Goal: Task Accomplishment & Management: Manage account settings

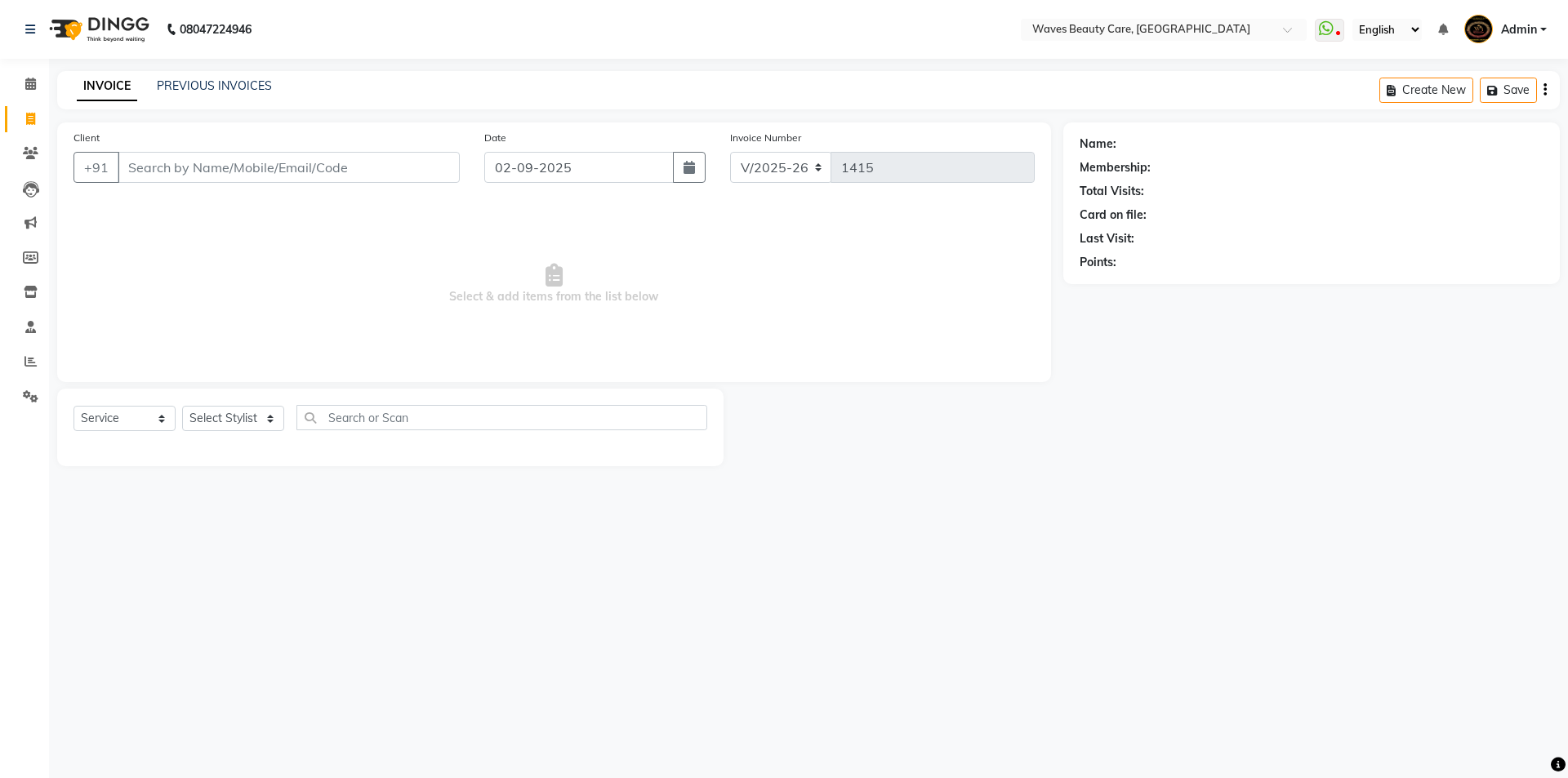
select select "5946"
select select "service"
click at [187, 170] on input "Client" at bounding box center [289, 167] width 343 height 31
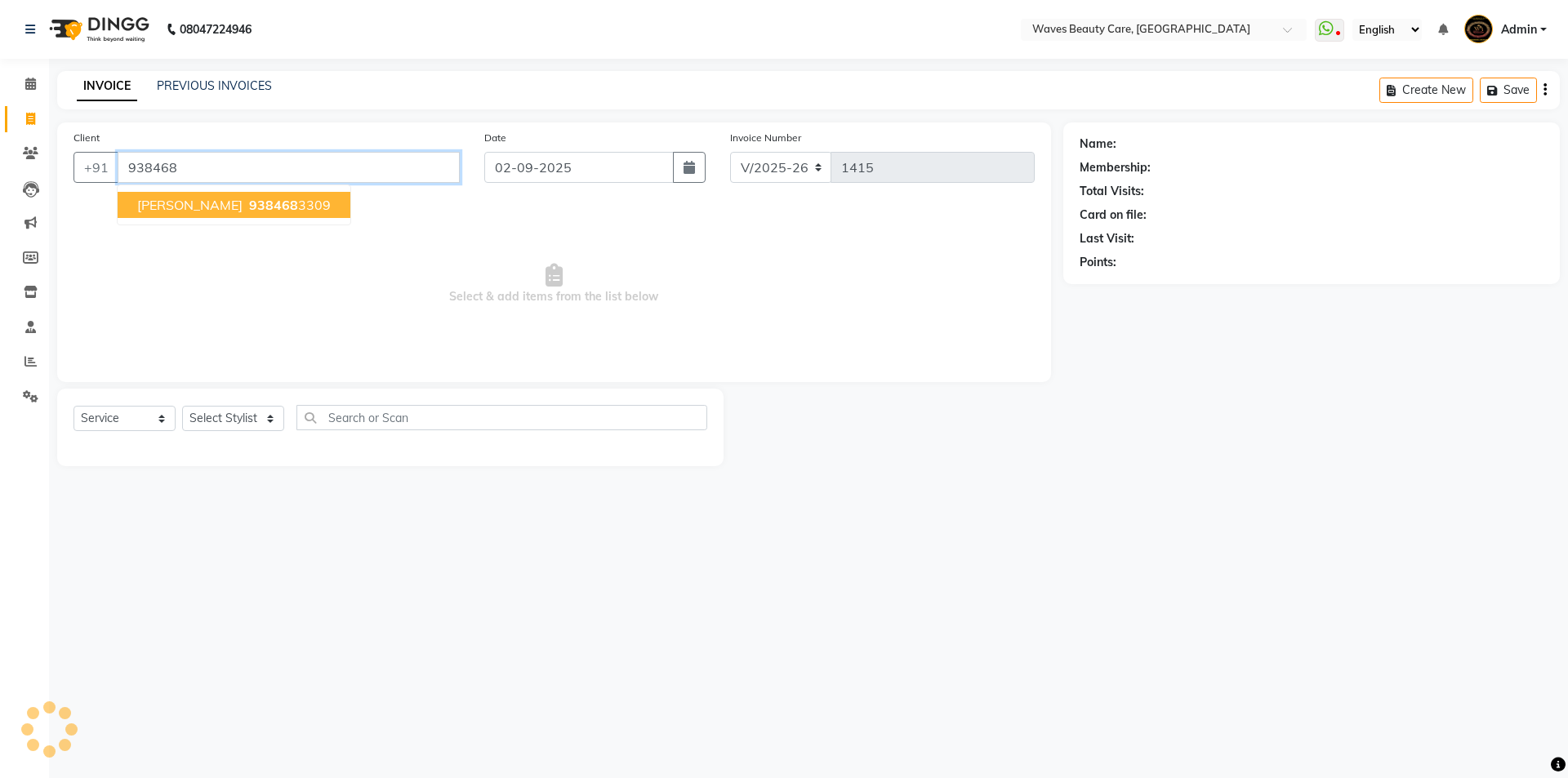
click at [249, 197] on span "938468" at bounding box center [274, 205] width 49 height 16
type input "9384683309"
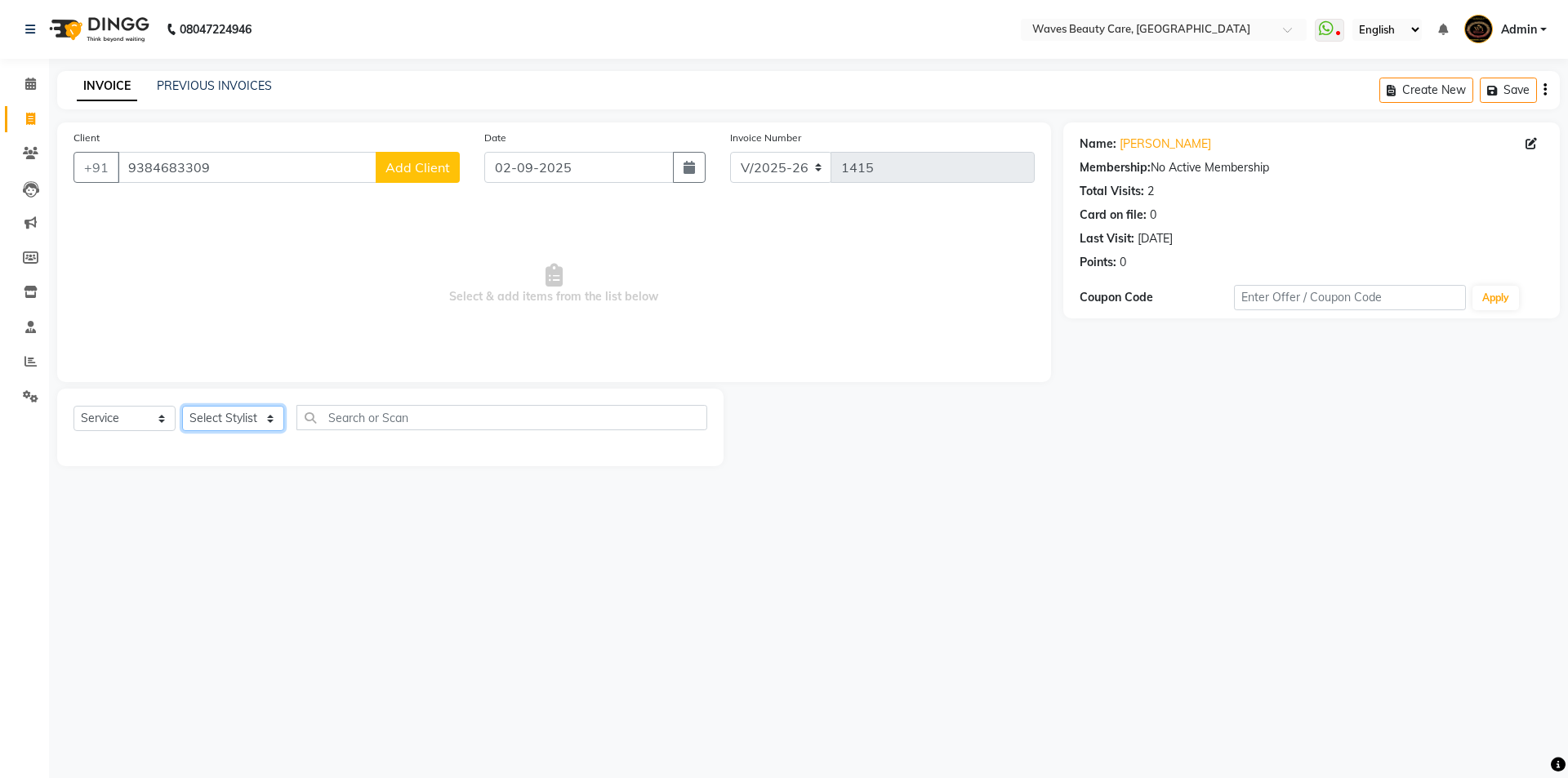
click at [242, 431] on select "Select Stylist ANJU DIVYA Yoganandhi [PERSON_NAME]" at bounding box center [233, 418] width 102 height 26
select select "42275"
click at [182, 406] on select "Select Stylist ANJU DIVYA Yoganandhi [PERSON_NAME]" at bounding box center [233, 418] width 102 height 26
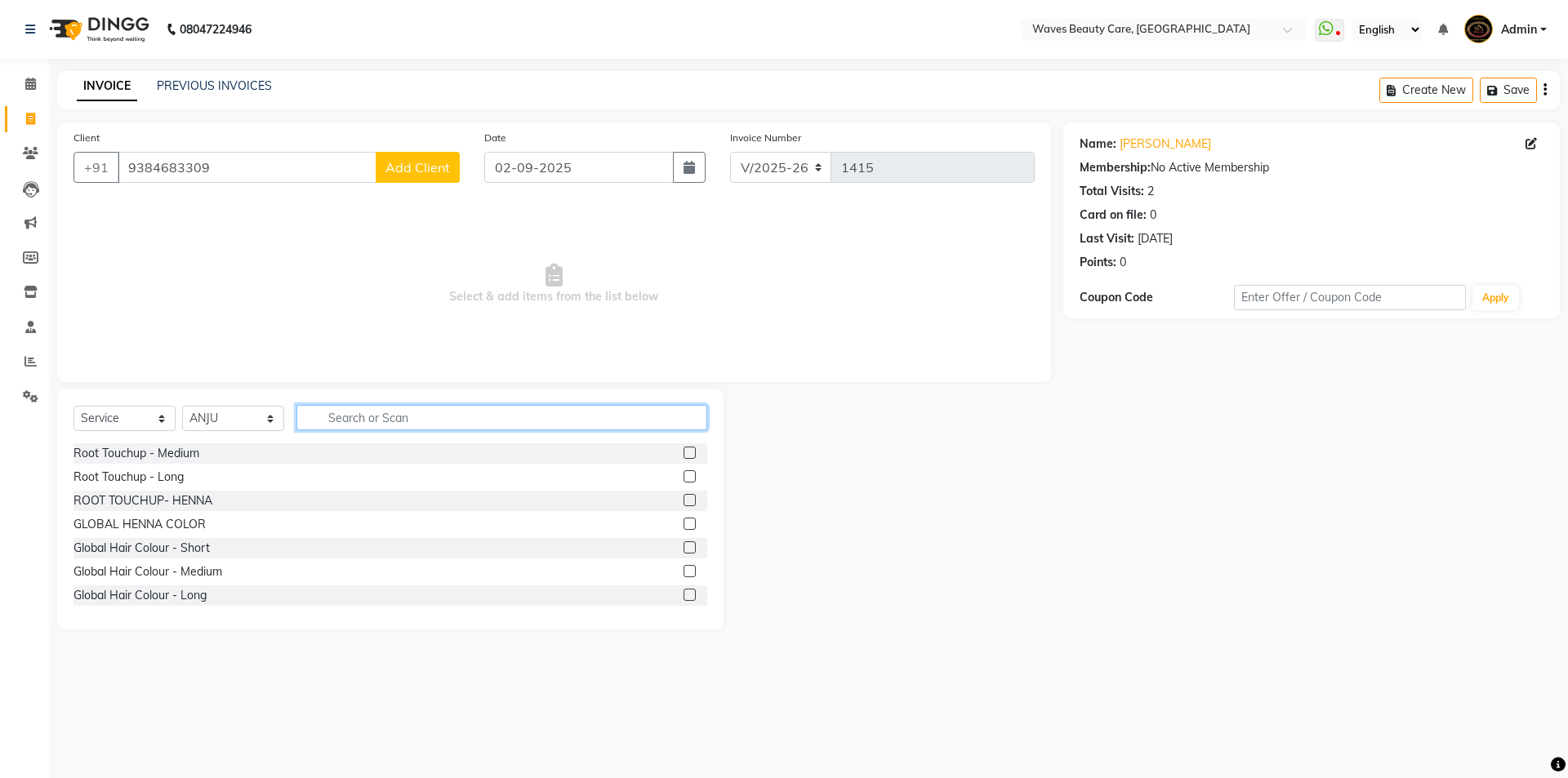
click at [326, 415] on input "text" at bounding box center [502, 418] width 411 height 26
type input "THRE"
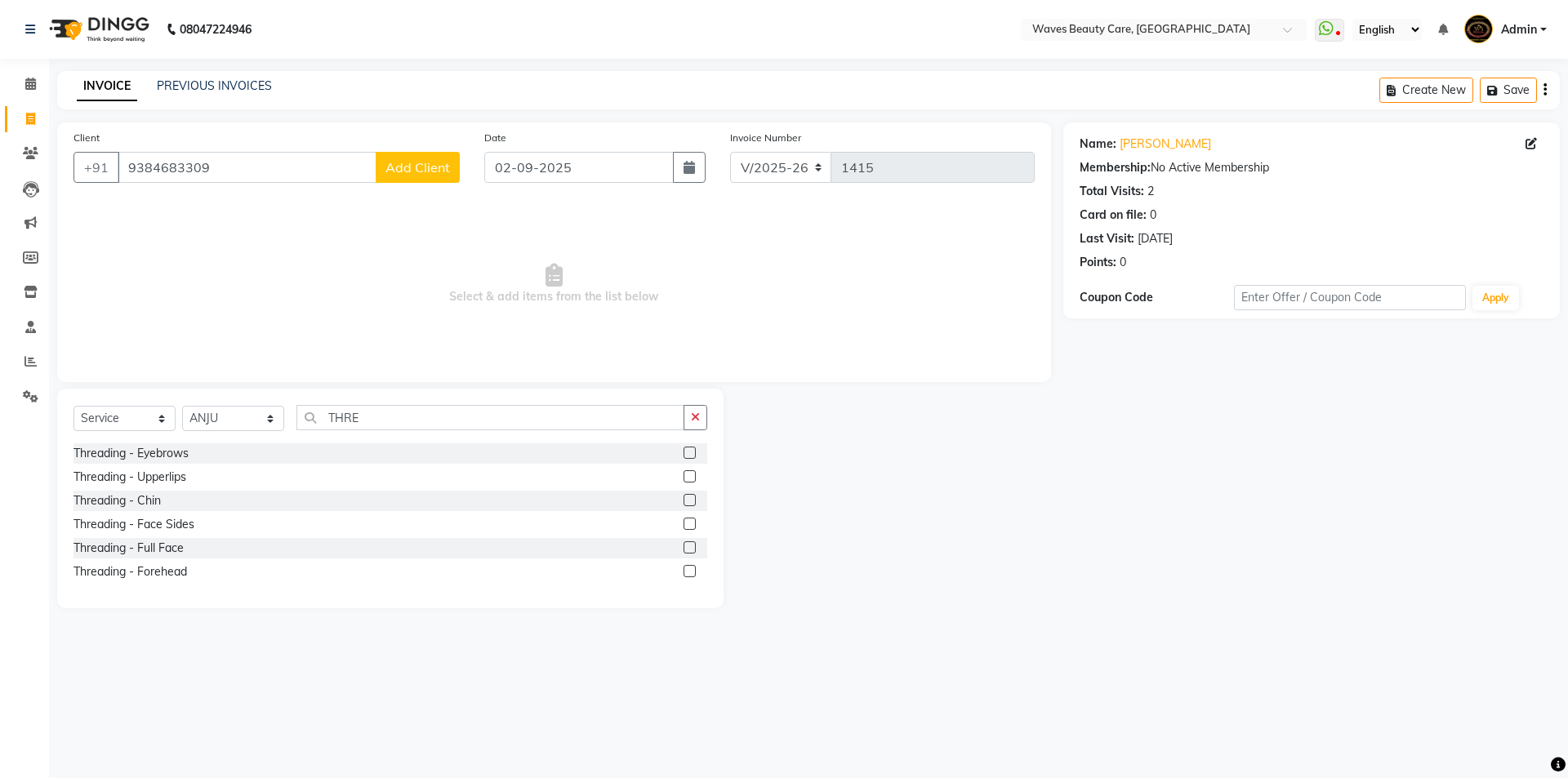
click at [689, 457] on label at bounding box center [689, 452] width 12 height 12
click at [689, 457] on input "checkbox" at bounding box center [689, 453] width 10 height 10
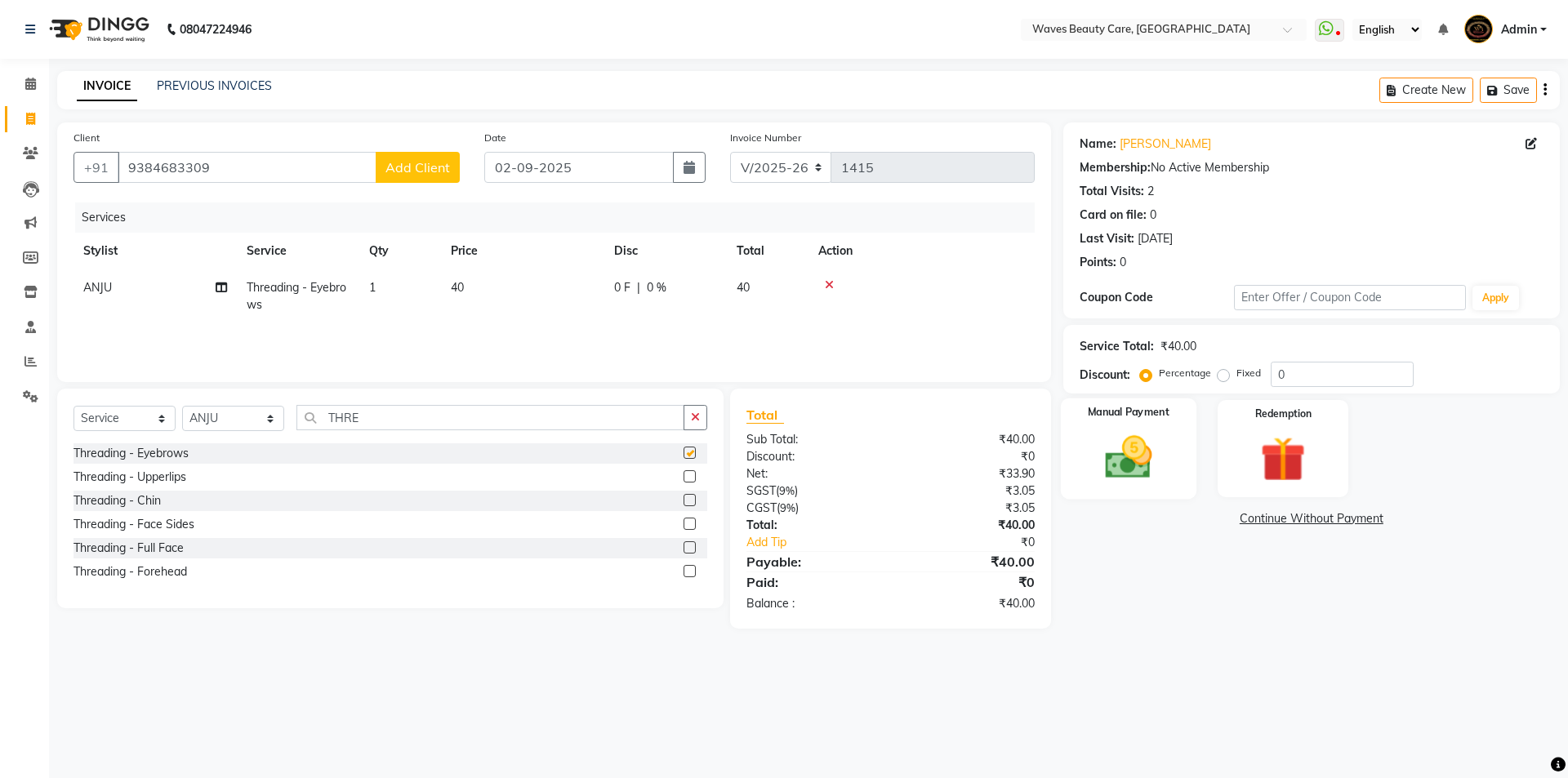
checkbox input "false"
click at [1167, 449] on img at bounding box center [1128, 457] width 76 height 54
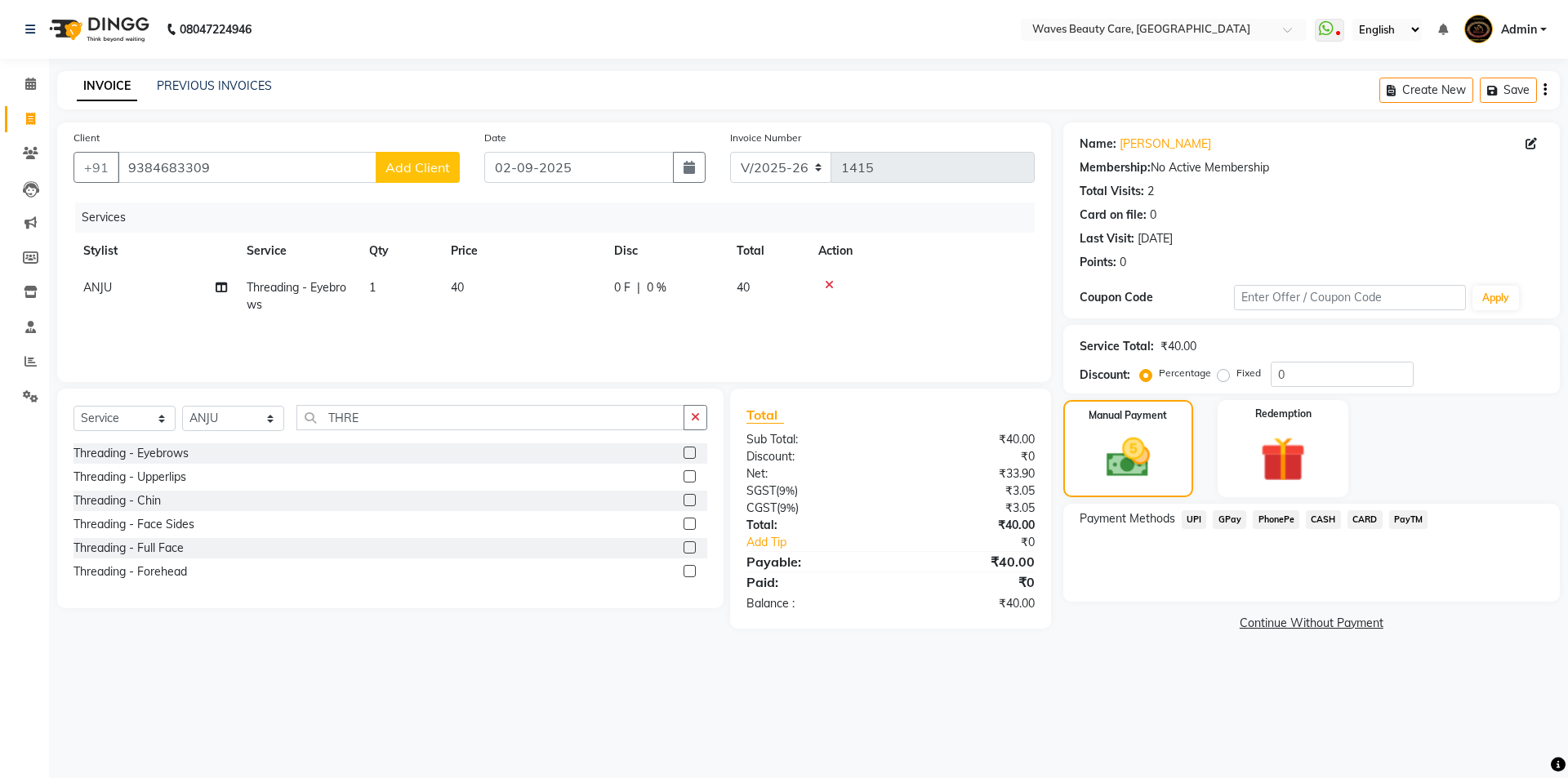
drag, startPoint x: 1322, startPoint y: 523, endPoint x: 1347, endPoint y: 593, distance: 74.3
click at [1338, 552] on div "Payment Methods UPI GPay PhonePe CASH CARD PayTM" at bounding box center [1311, 552] width 497 height 98
click at [1316, 516] on span "CASH" at bounding box center [1323, 520] width 35 height 19
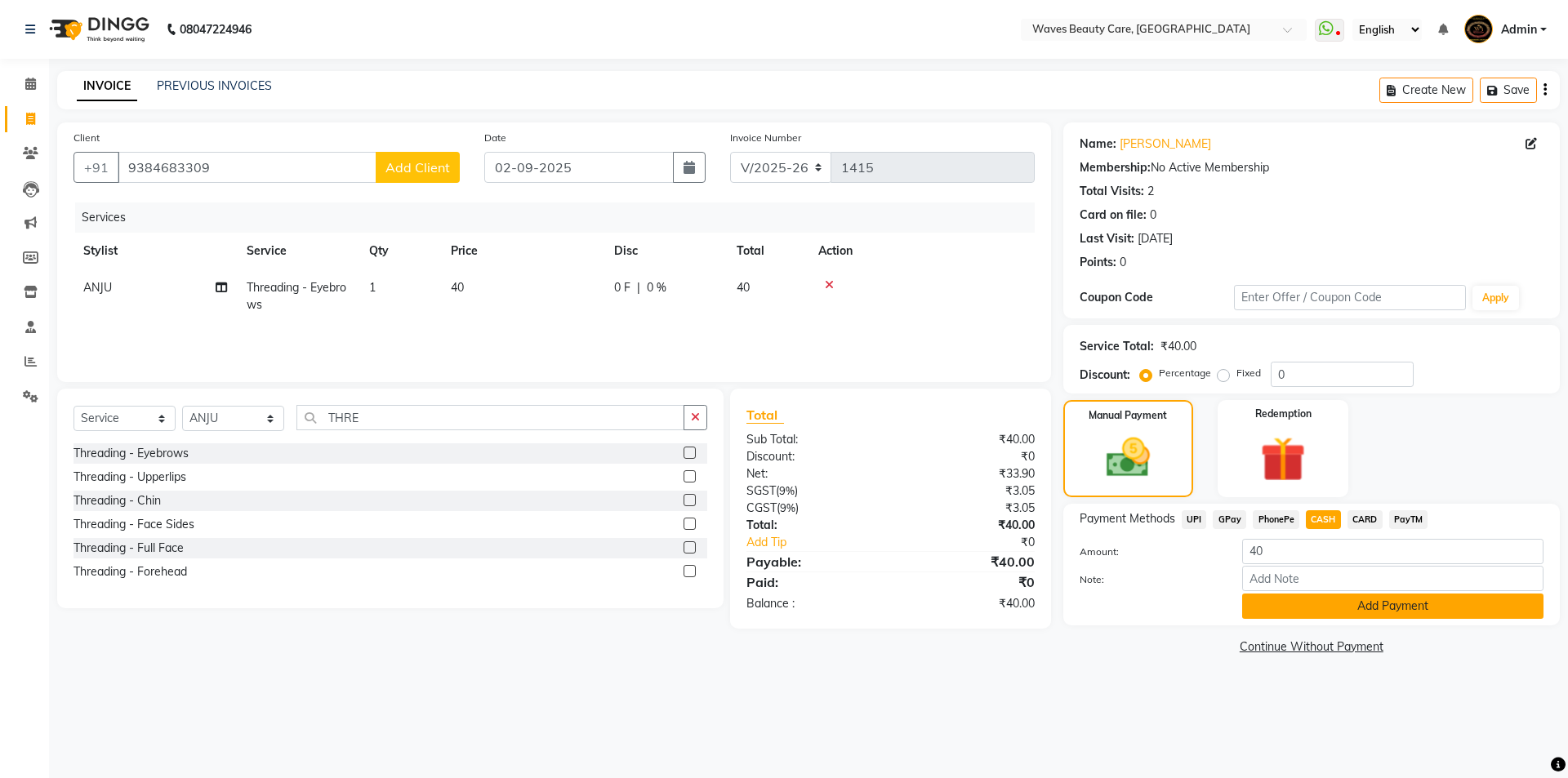
click at [1354, 600] on button "Add Payment" at bounding box center [1393, 607] width 302 height 26
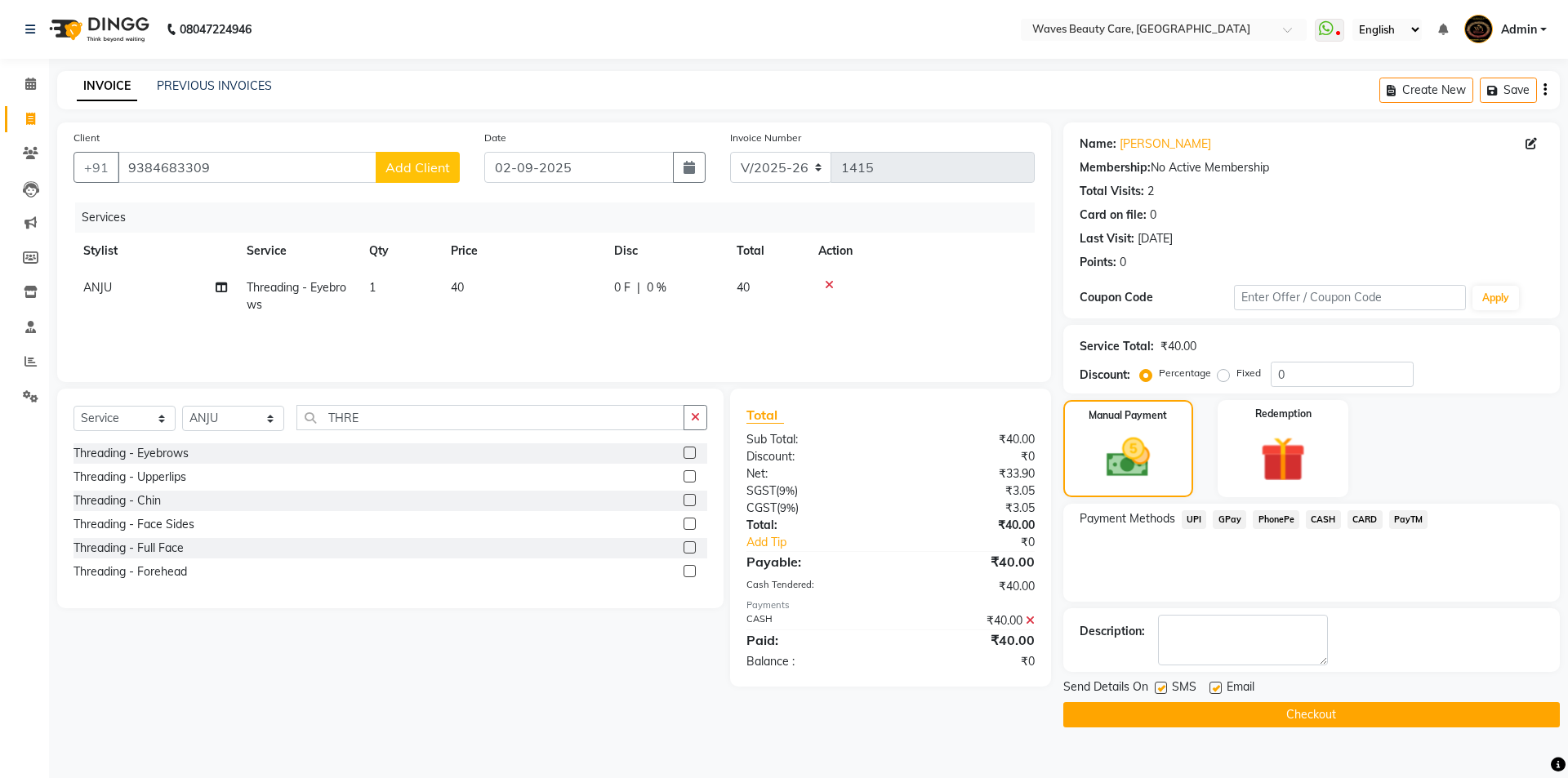
click at [1388, 718] on button "Checkout" at bounding box center [1311, 715] width 497 height 26
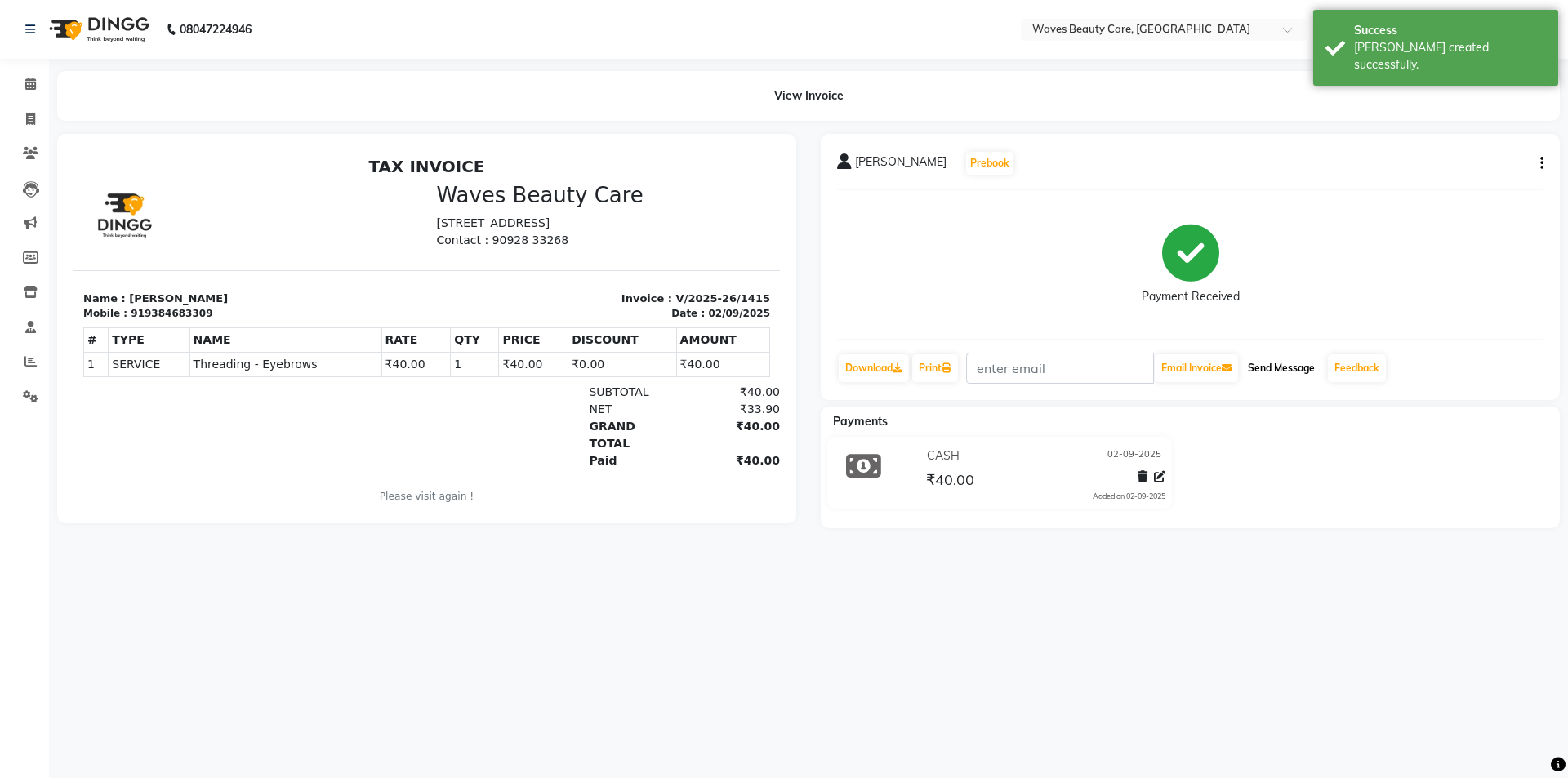
click at [1263, 363] on button "Send Message" at bounding box center [1282, 368] width 80 height 28
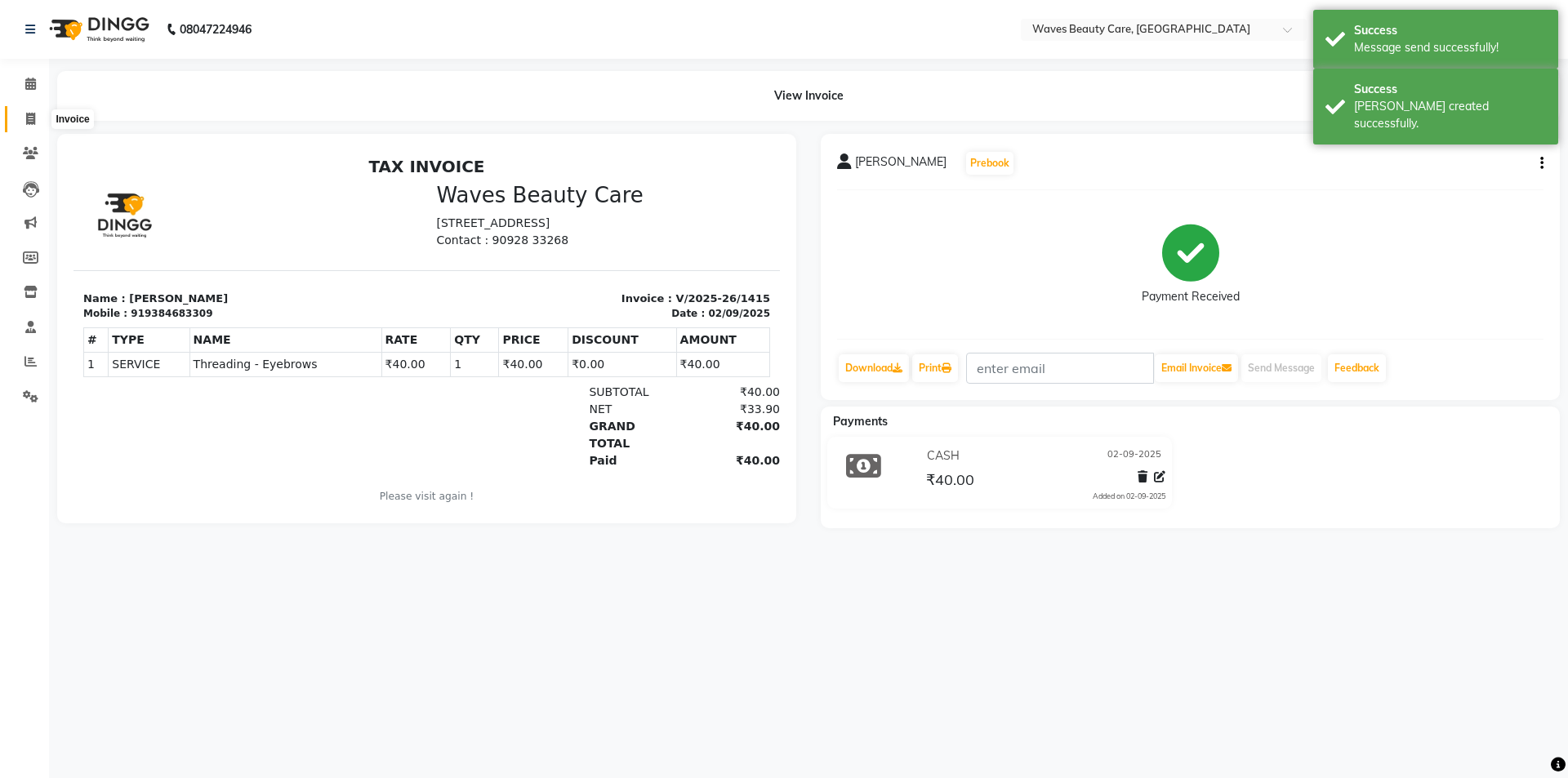
click at [29, 117] on icon at bounding box center [31, 118] width 9 height 12
select select "5946"
select select "service"
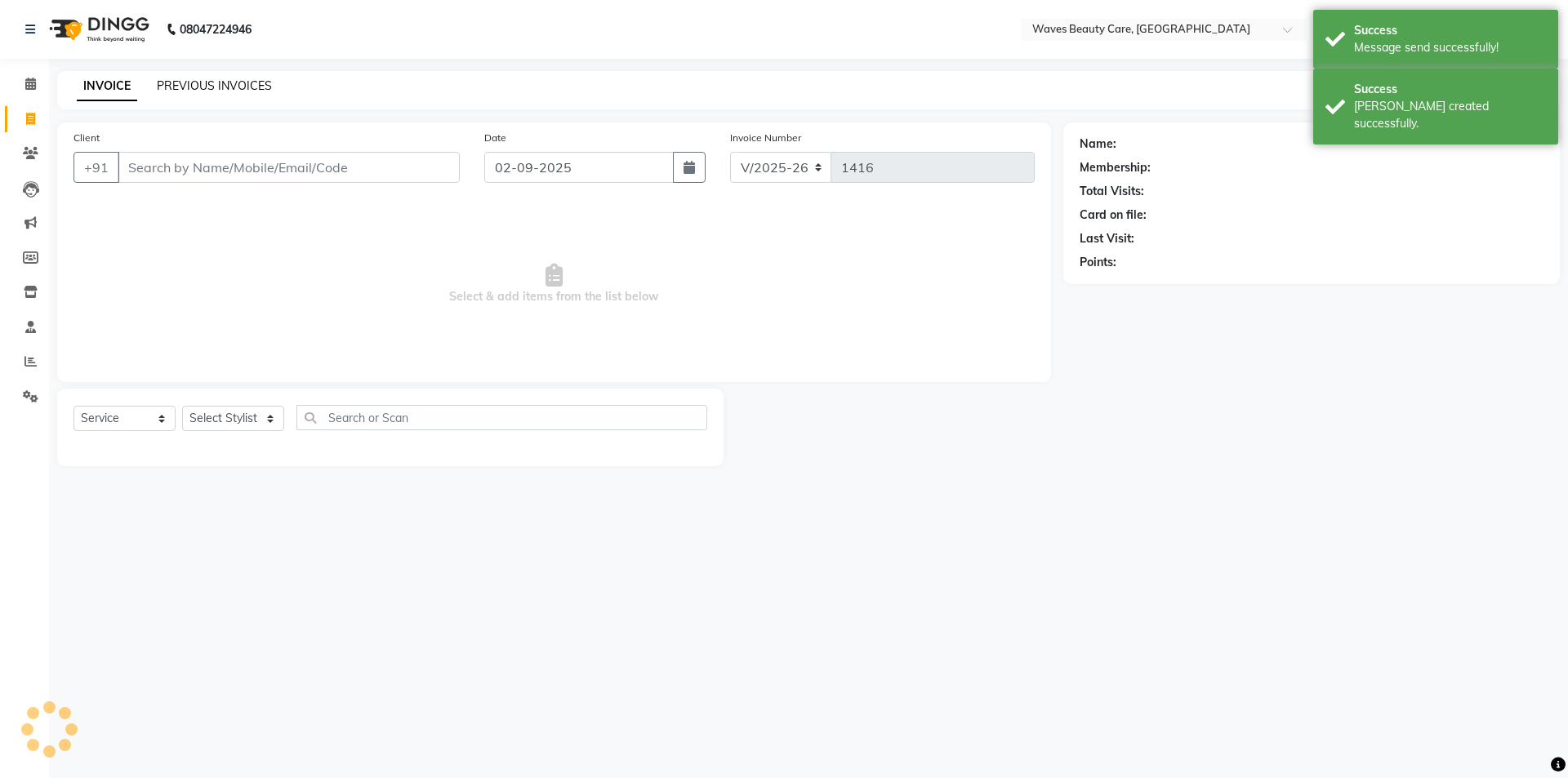
click at [227, 83] on link "PREVIOUS INVOICES" at bounding box center [214, 85] width 115 height 14
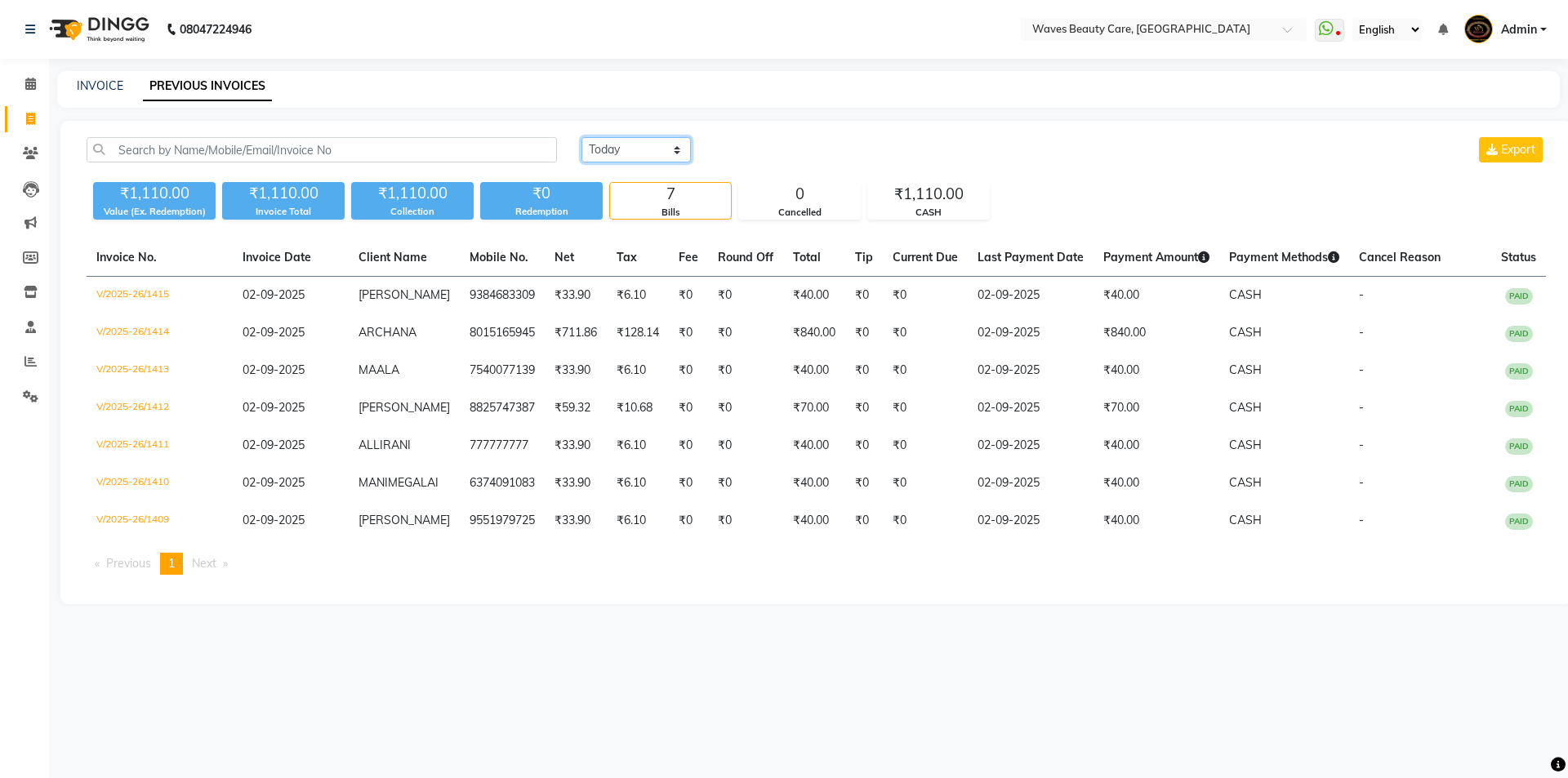
click at [677, 150] on select "[DATE] [DATE] Custom Range" at bounding box center [636, 150] width 109 height 26
select select "[DATE]"
click at [581, 137] on select "[DATE] [DATE] Custom Range" at bounding box center [636, 150] width 109 height 26
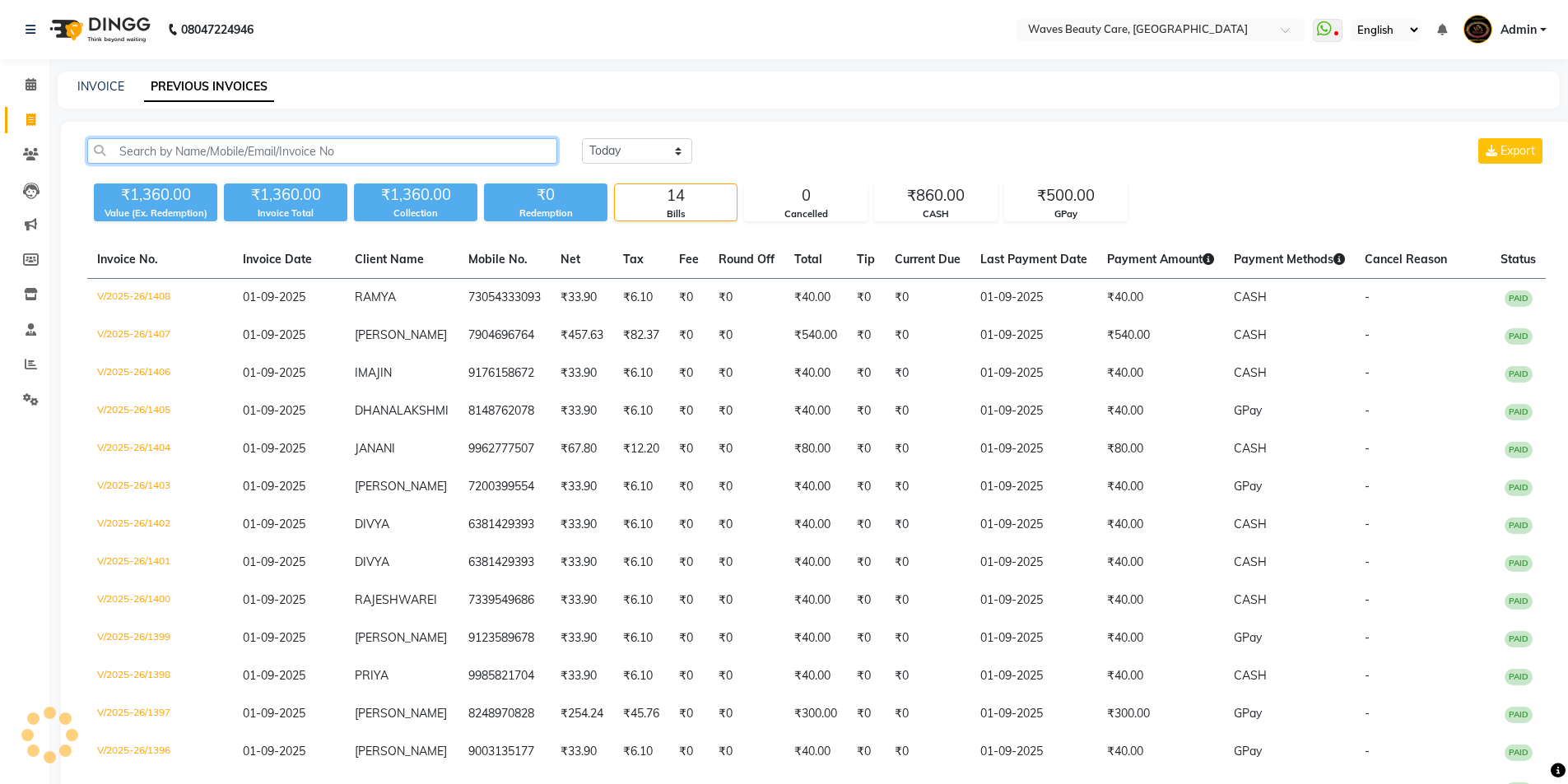
click at [519, 160] on input "text" at bounding box center [322, 151] width 470 height 26
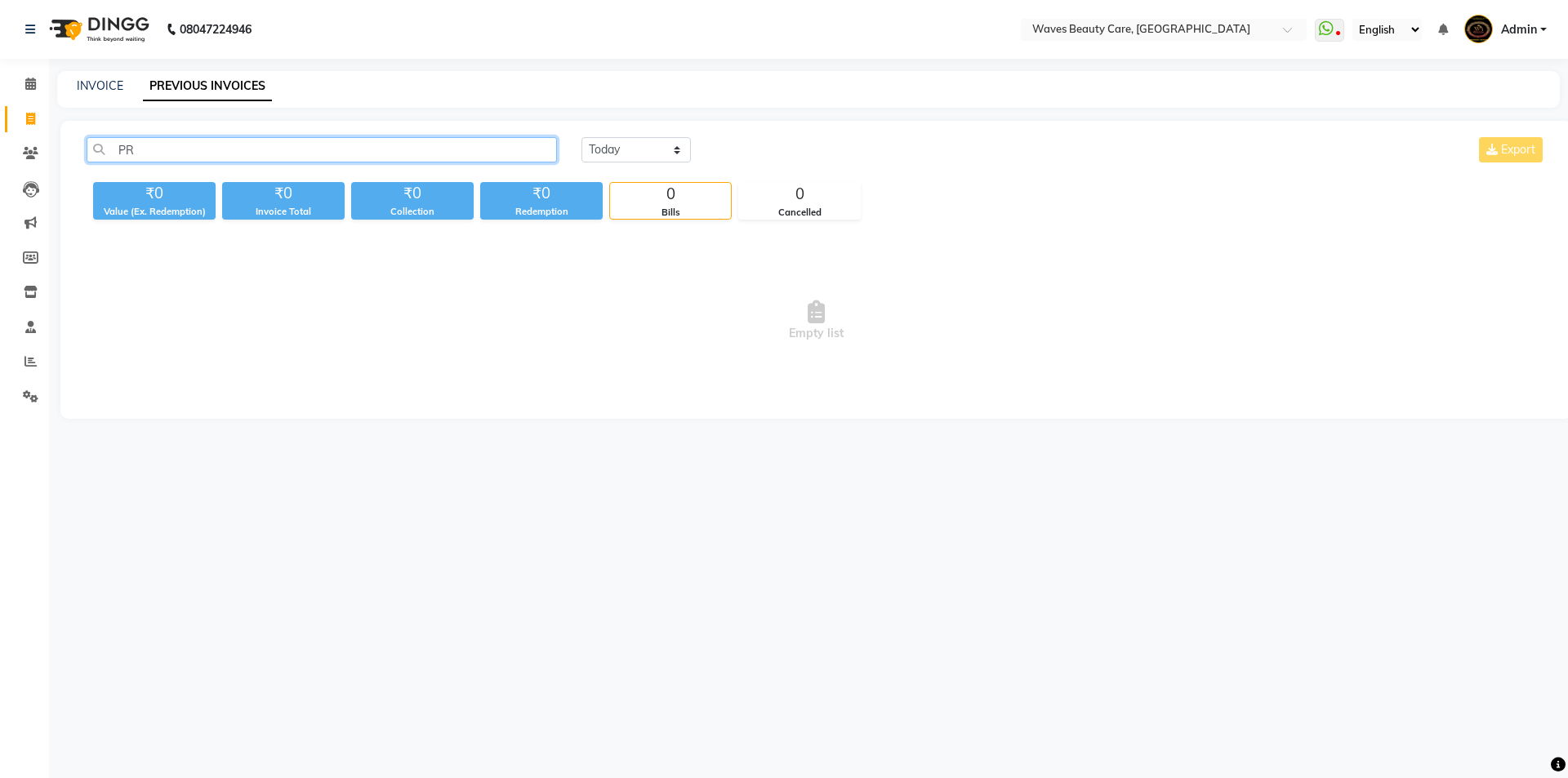
type input "P"
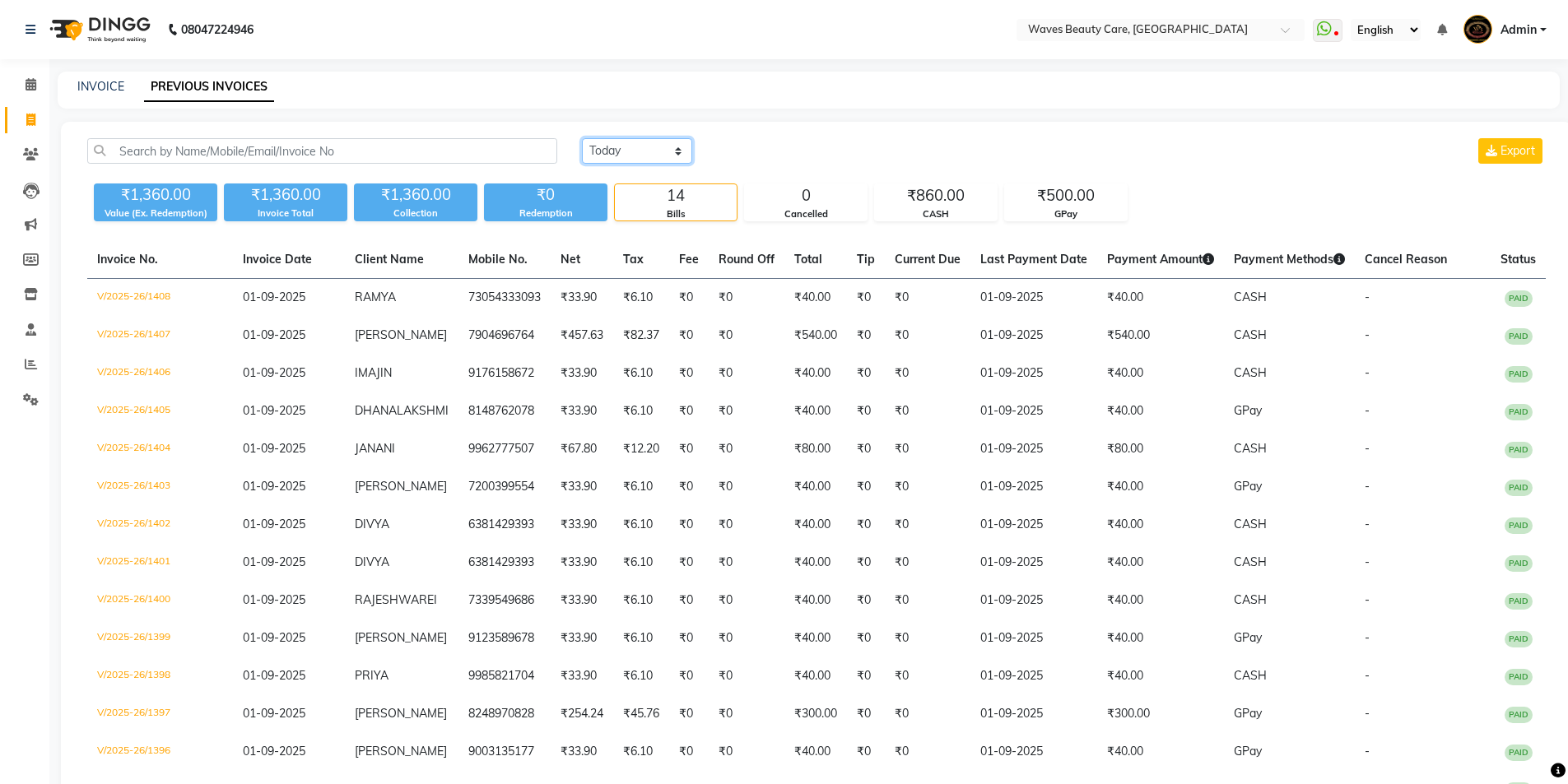
drag, startPoint x: 672, startPoint y: 148, endPoint x: 679, endPoint y: 163, distance: 16.6
click at [679, 163] on select "[DATE] [DATE] Custom Range" at bounding box center [637, 151] width 110 height 26
click at [830, 138] on div "[DATE] [DATE] Custom Range Export" at bounding box center [1064, 151] width 963 height 26
click at [100, 76] on div "INVOICE PREVIOUS INVOICES" at bounding box center [808, 89] width 1502 height 37
click at [109, 99] on div "INVOICE PREVIOUS INVOICES" at bounding box center [808, 89] width 1502 height 37
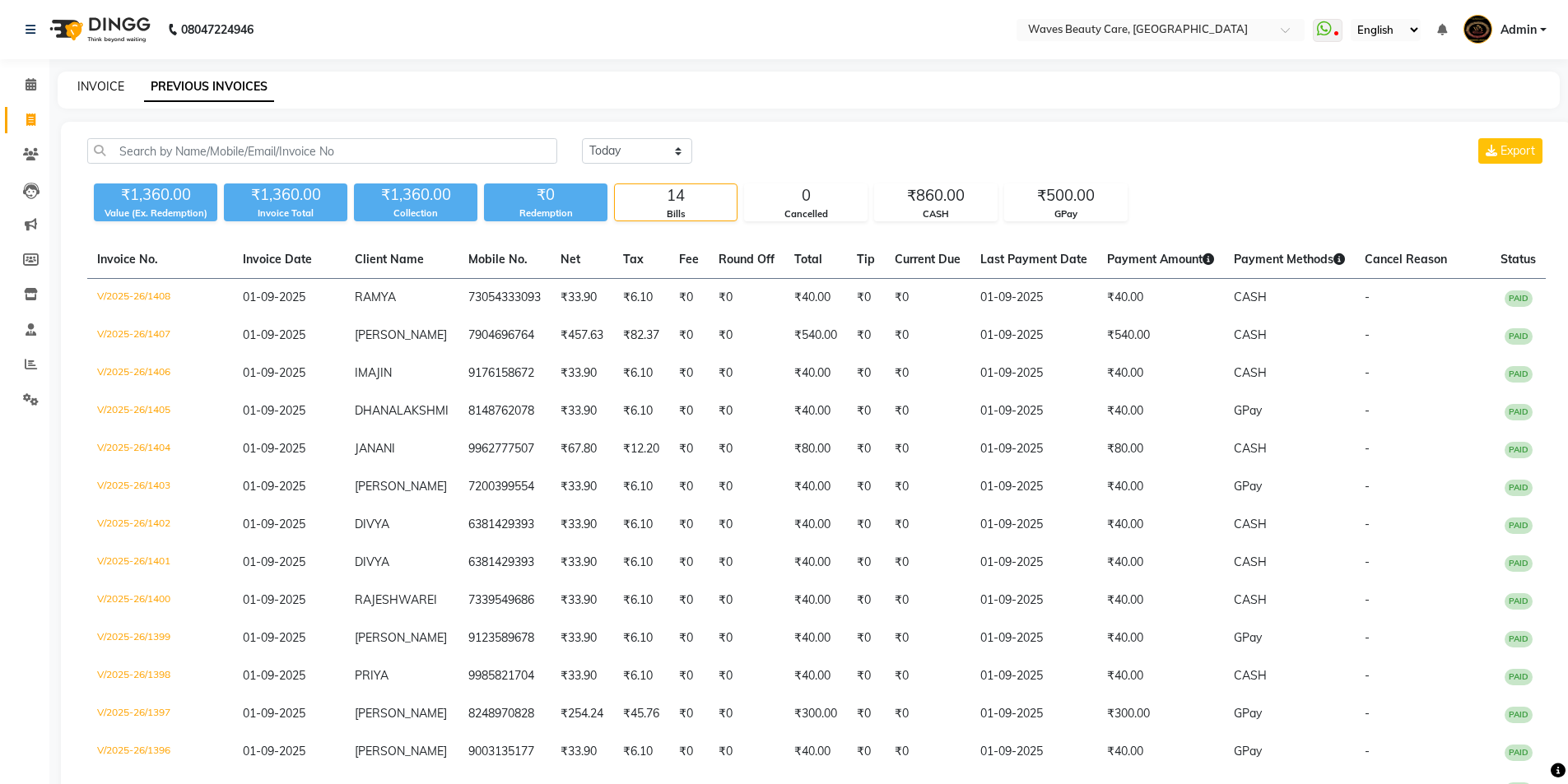
click at [113, 93] on link "INVOICE" at bounding box center [100, 86] width 47 height 15
select select "service"
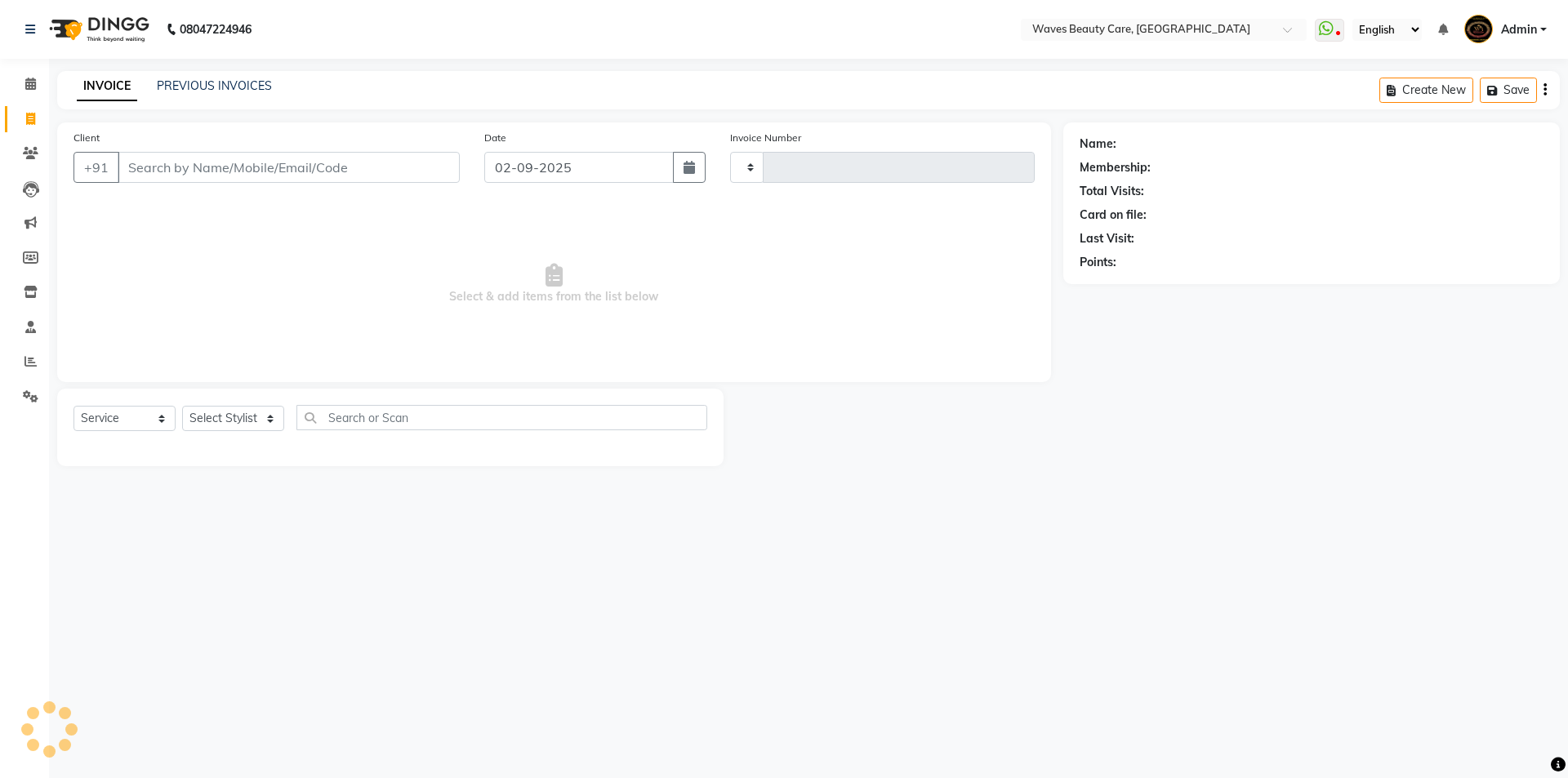
type input "1416"
select select "5946"
drag, startPoint x: 1011, startPoint y: 601, endPoint x: 1054, endPoint y: 566, distance: 55.4
click at [1013, 601] on div "08047224946 Select Location × Waves Beauty Care, Chengalpet Road WhatsApp Statu…" at bounding box center [784, 389] width 1568 height 778
click at [429, 164] on input "Client" at bounding box center [289, 167] width 343 height 31
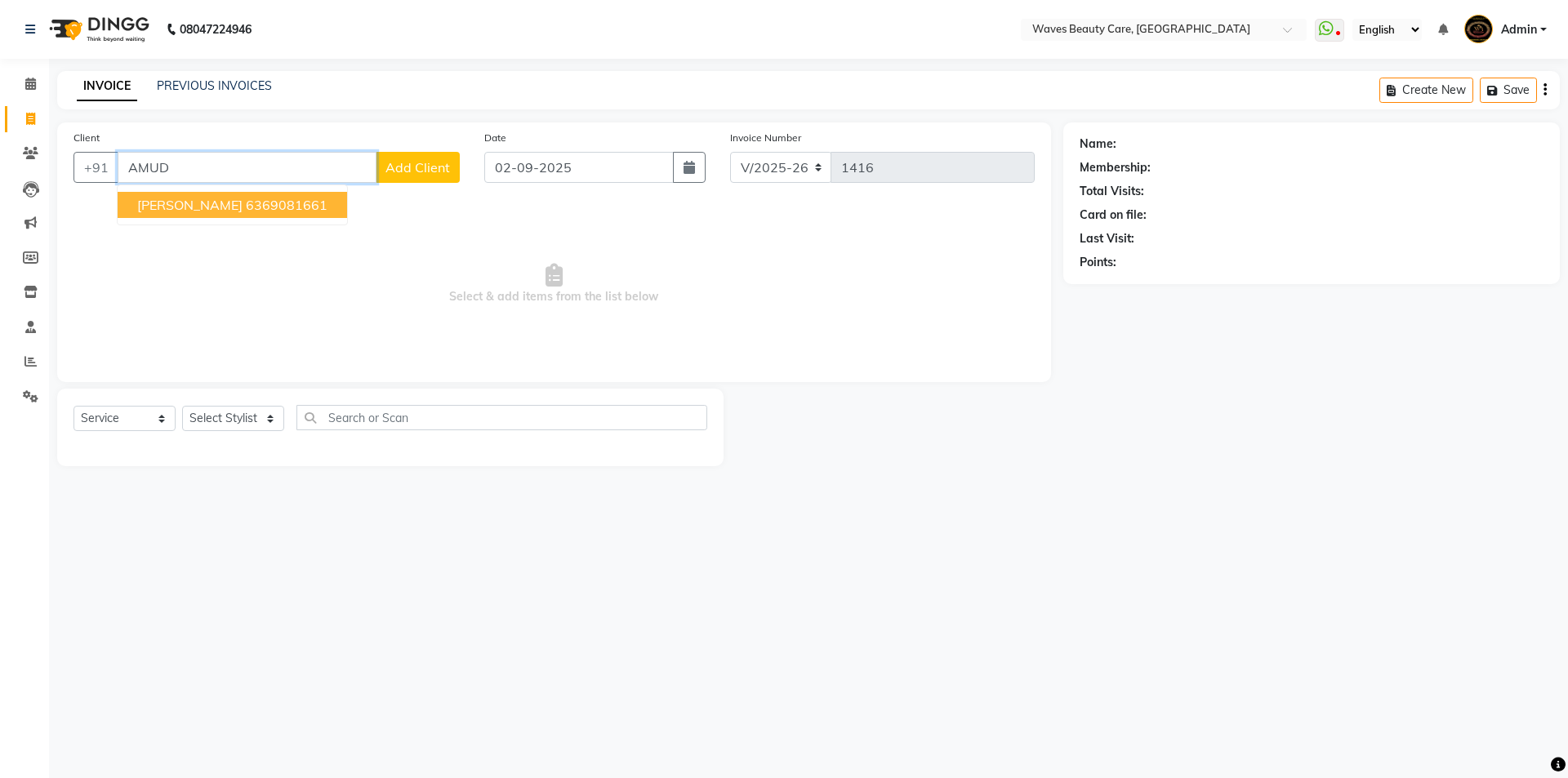
click at [257, 206] on ngb-highlight "6369081661" at bounding box center [287, 205] width 82 height 16
type input "6369081661"
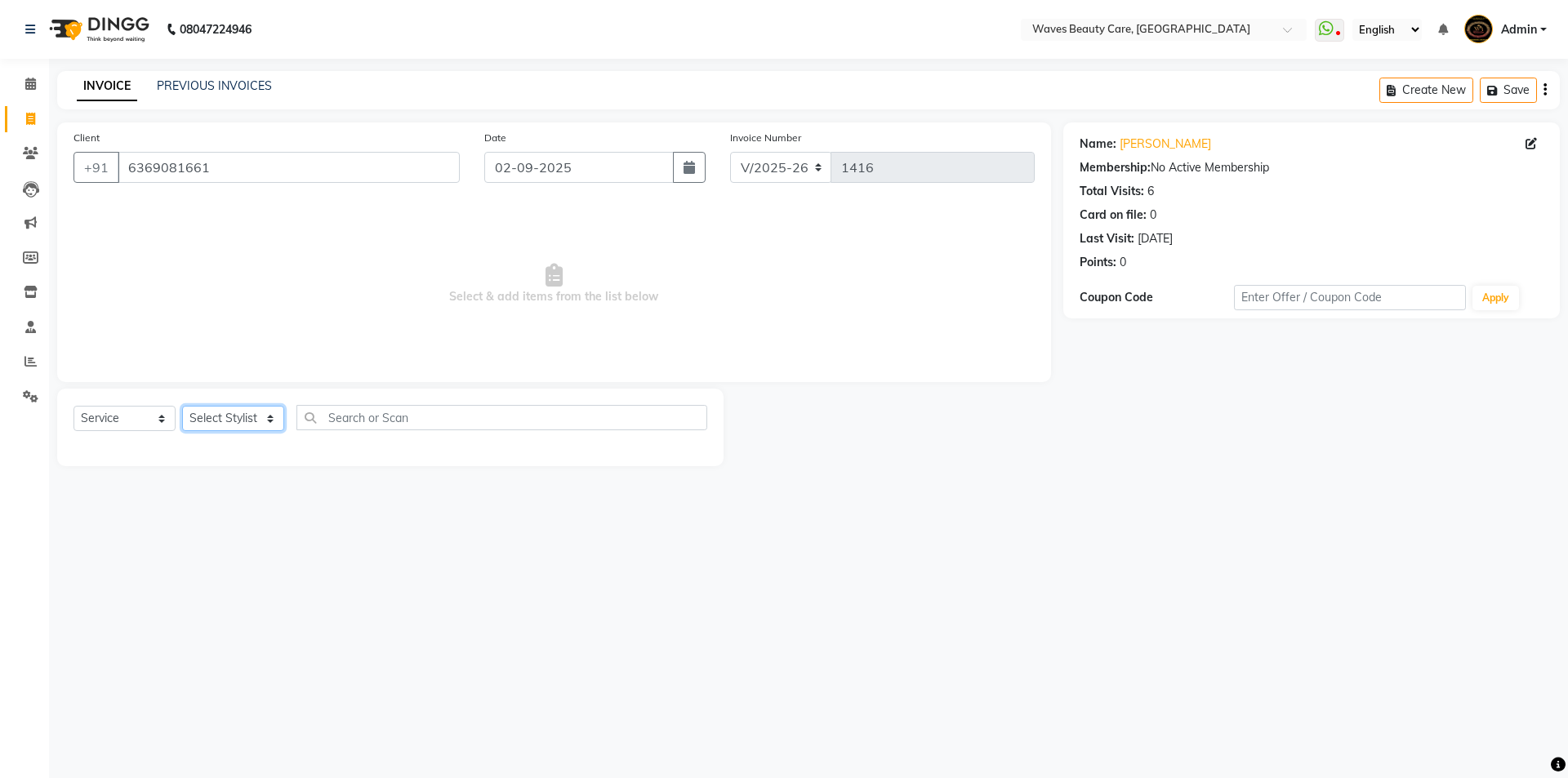
click at [263, 418] on select "Select Stylist ANJU DIVYA Yoganandhi [PERSON_NAME]" at bounding box center [233, 418] width 102 height 26
select select "42275"
click at [182, 406] on select "Select Stylist ANJU DIVYA Yoganandhi [PERSON_NAME]" at bounding box center [233, 418] width 102 height 26
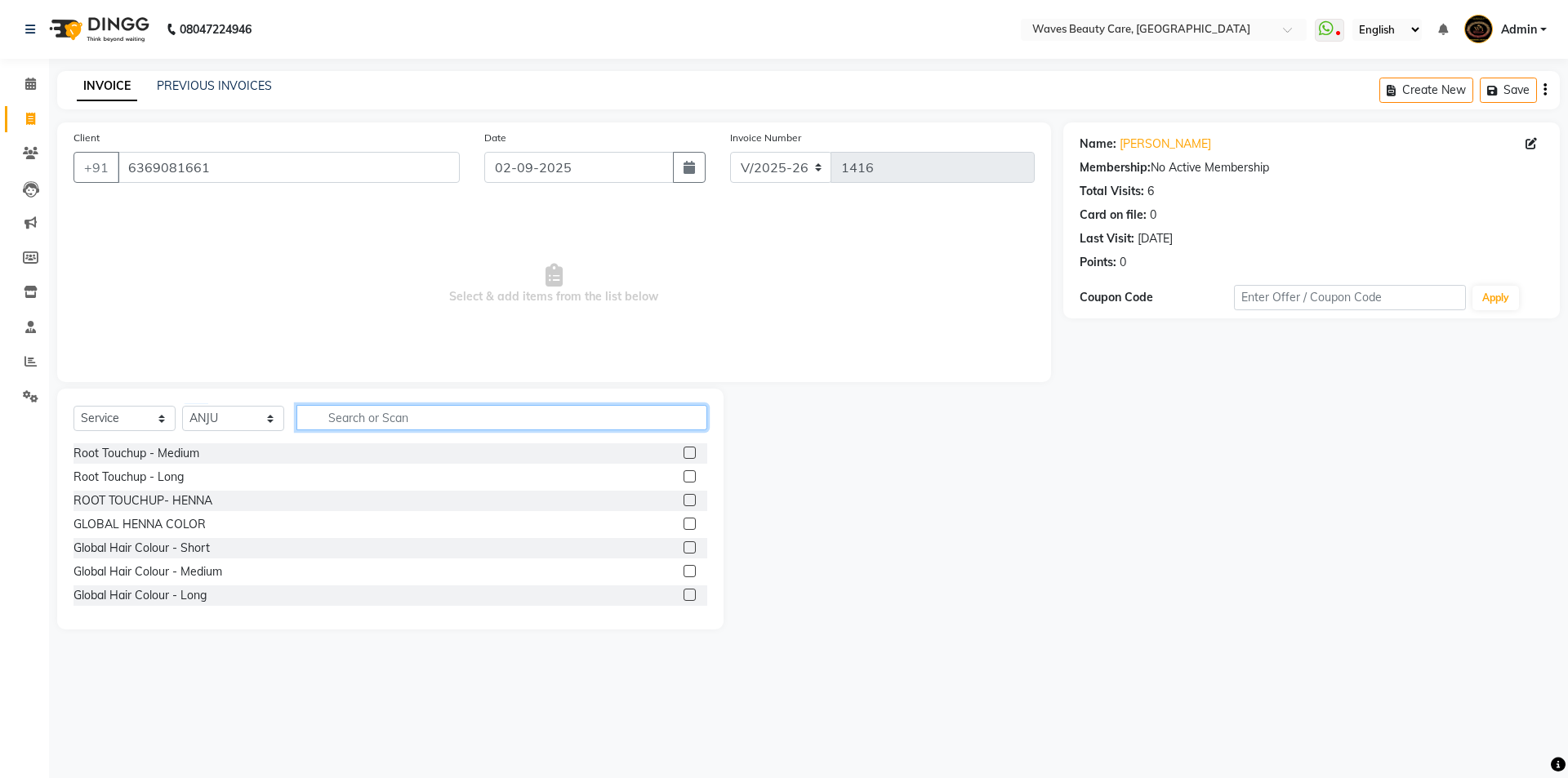
click at [311, 424] on input "text" at bounding box center [502, 418] width 411 height 26
type input "THRE"
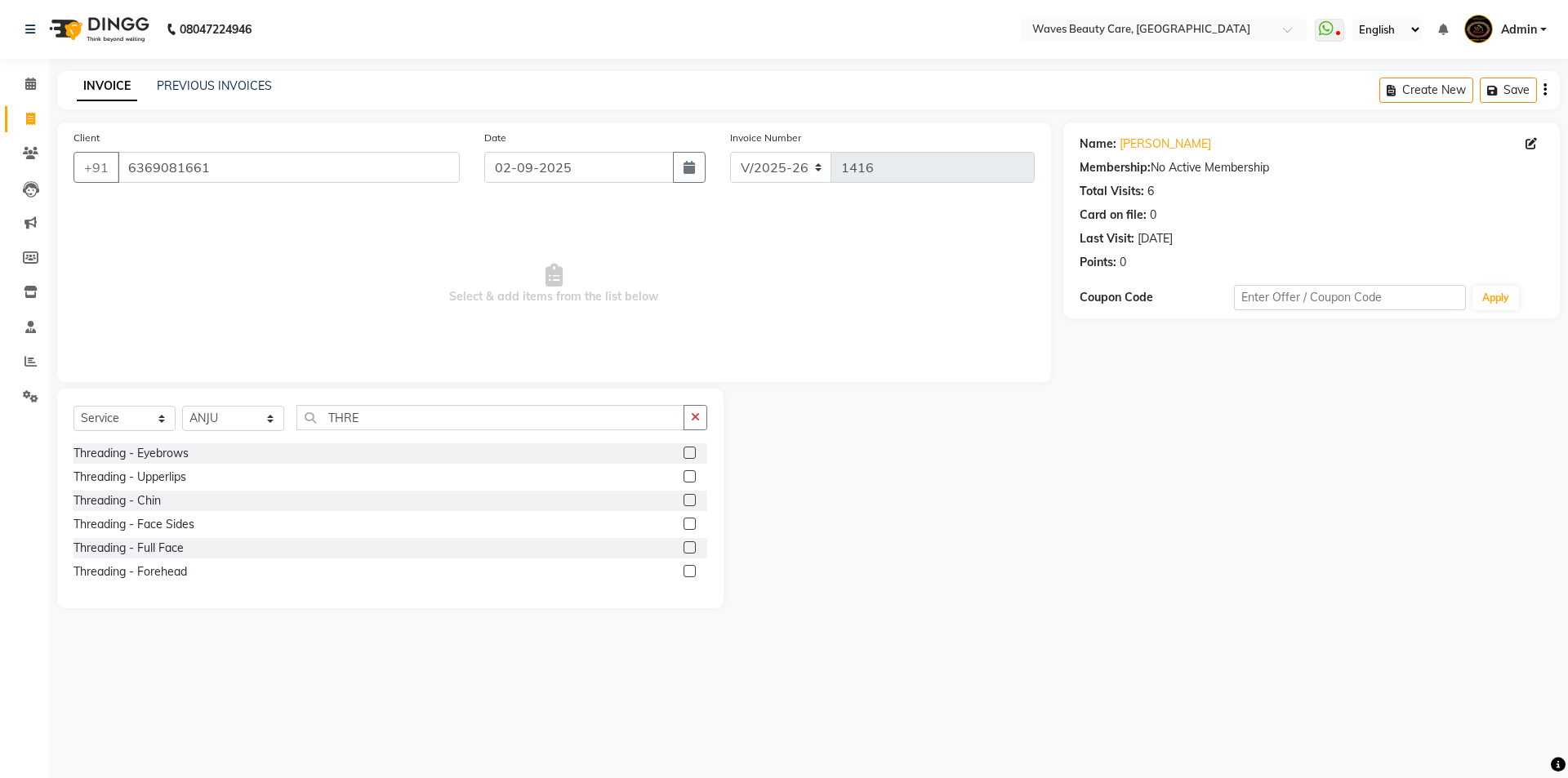
click at [686, 455] on label at bounding box center [689, 452] width 12 height 12
click at [686, 455] on input "checkbox" at bounding box center [689, 453] width 10 height 10
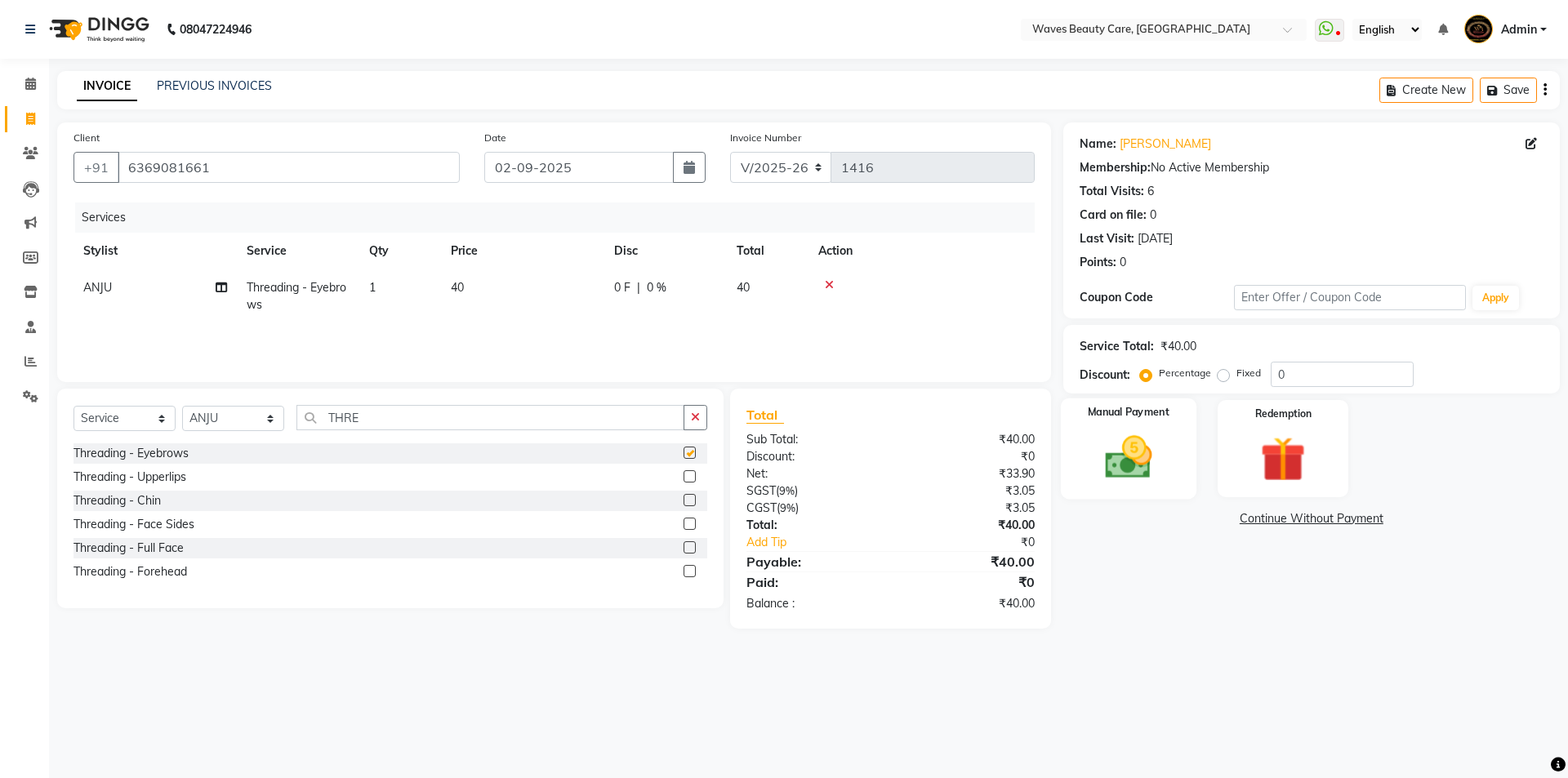
checkbox input "false"
click at [1143, 411] on label "Manual Payment" at bounding box center [1129, 412] width 82 height 15
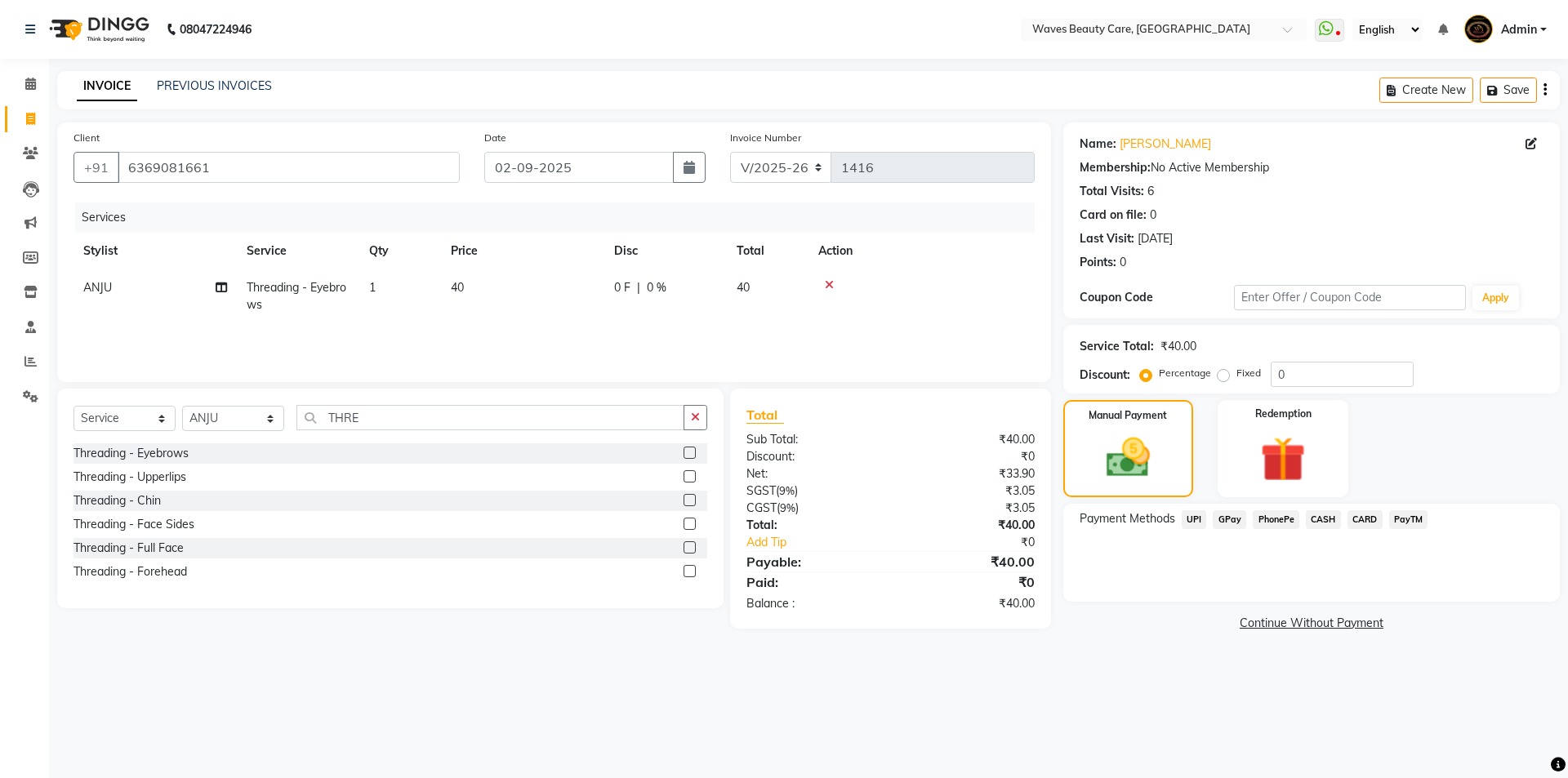
click at [1226, 517] on span "GPay" at bounding box center [1229, 520] width 33 height 19
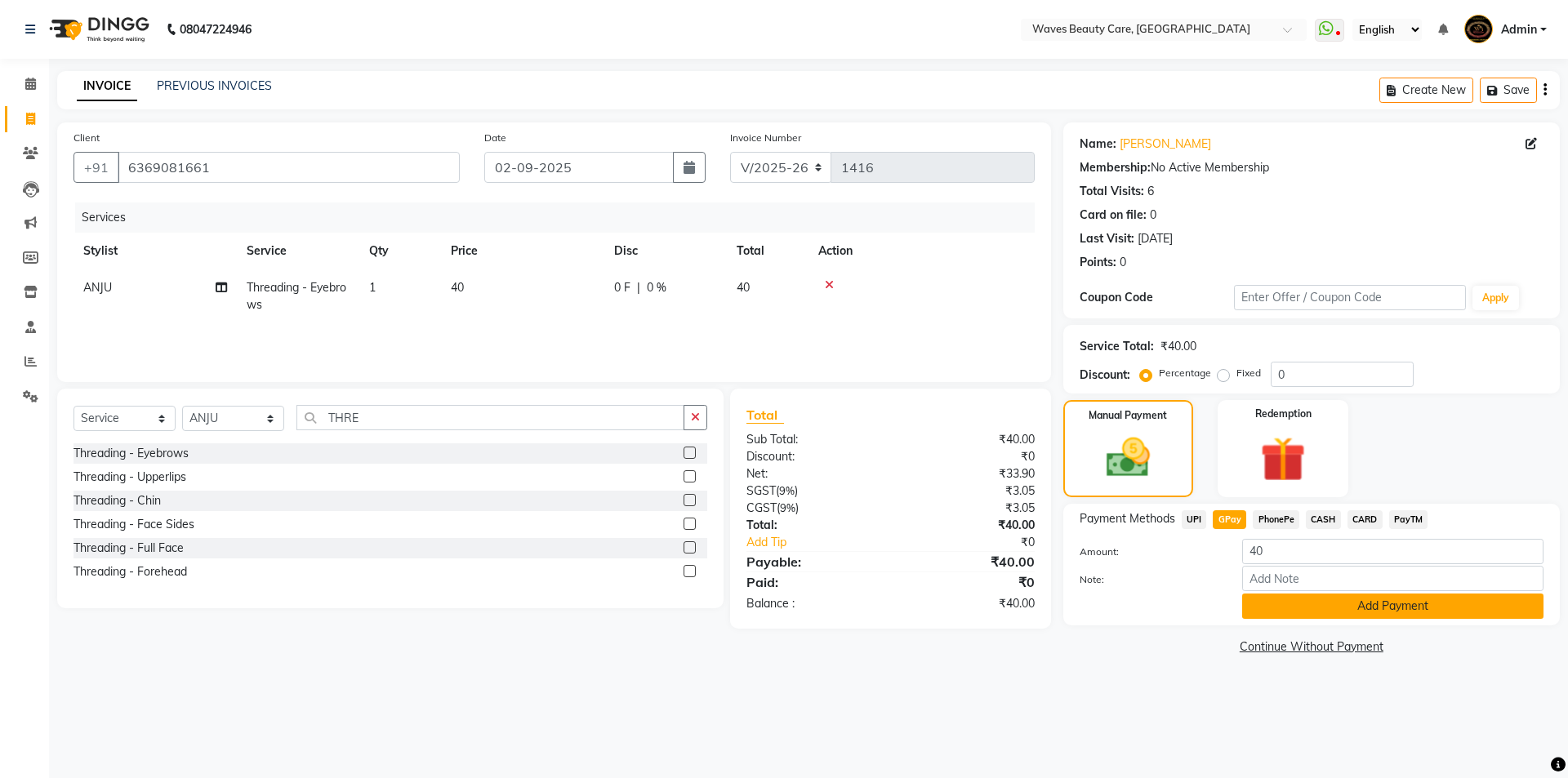
click at [1358, 602] on button "Add Payment" at bounding box center [1393, 607] width 302 height 26
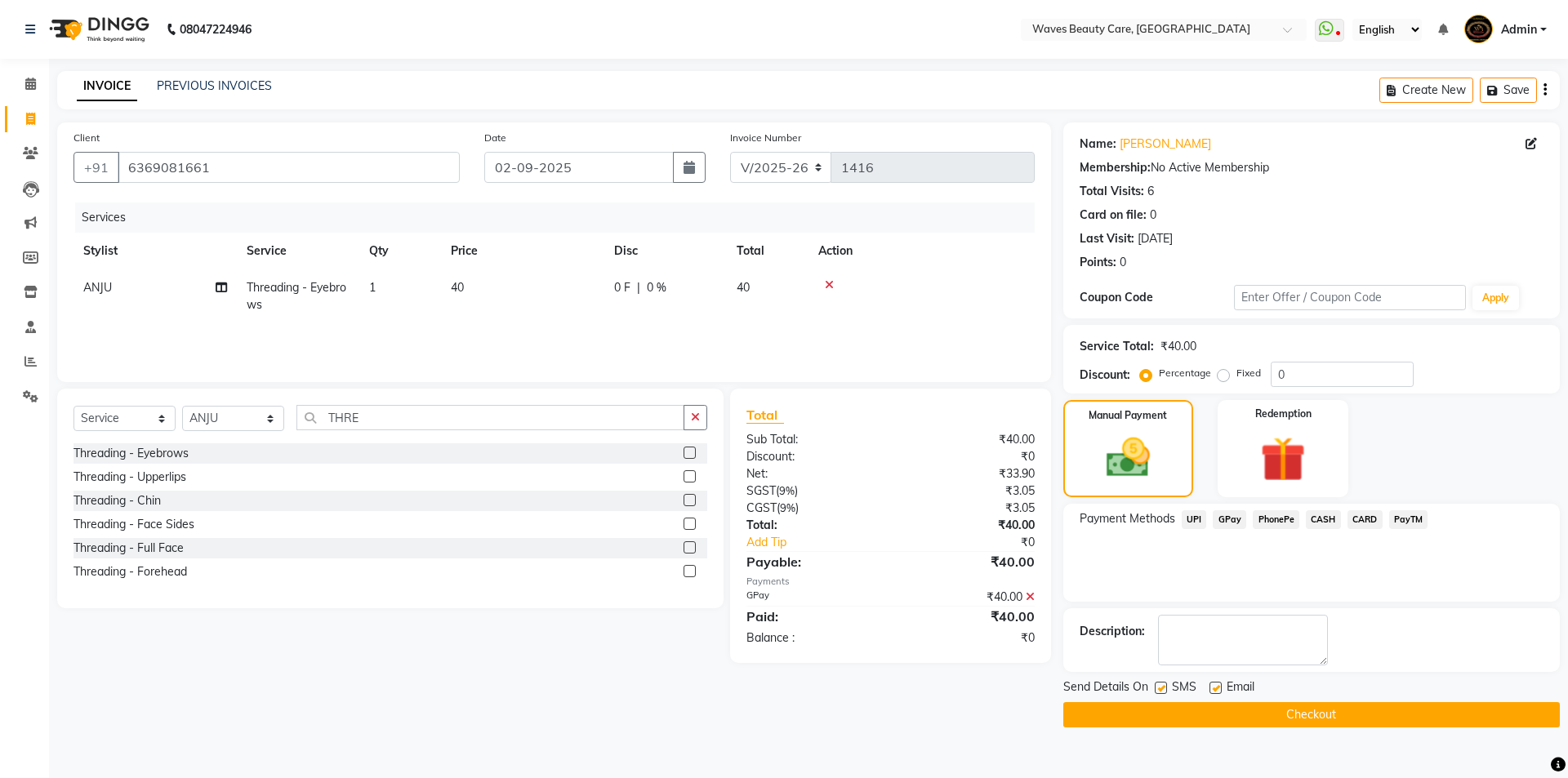
click at [1386, 706] on button "Checkout" at bounding box center [1311, 715] width 497 height 26
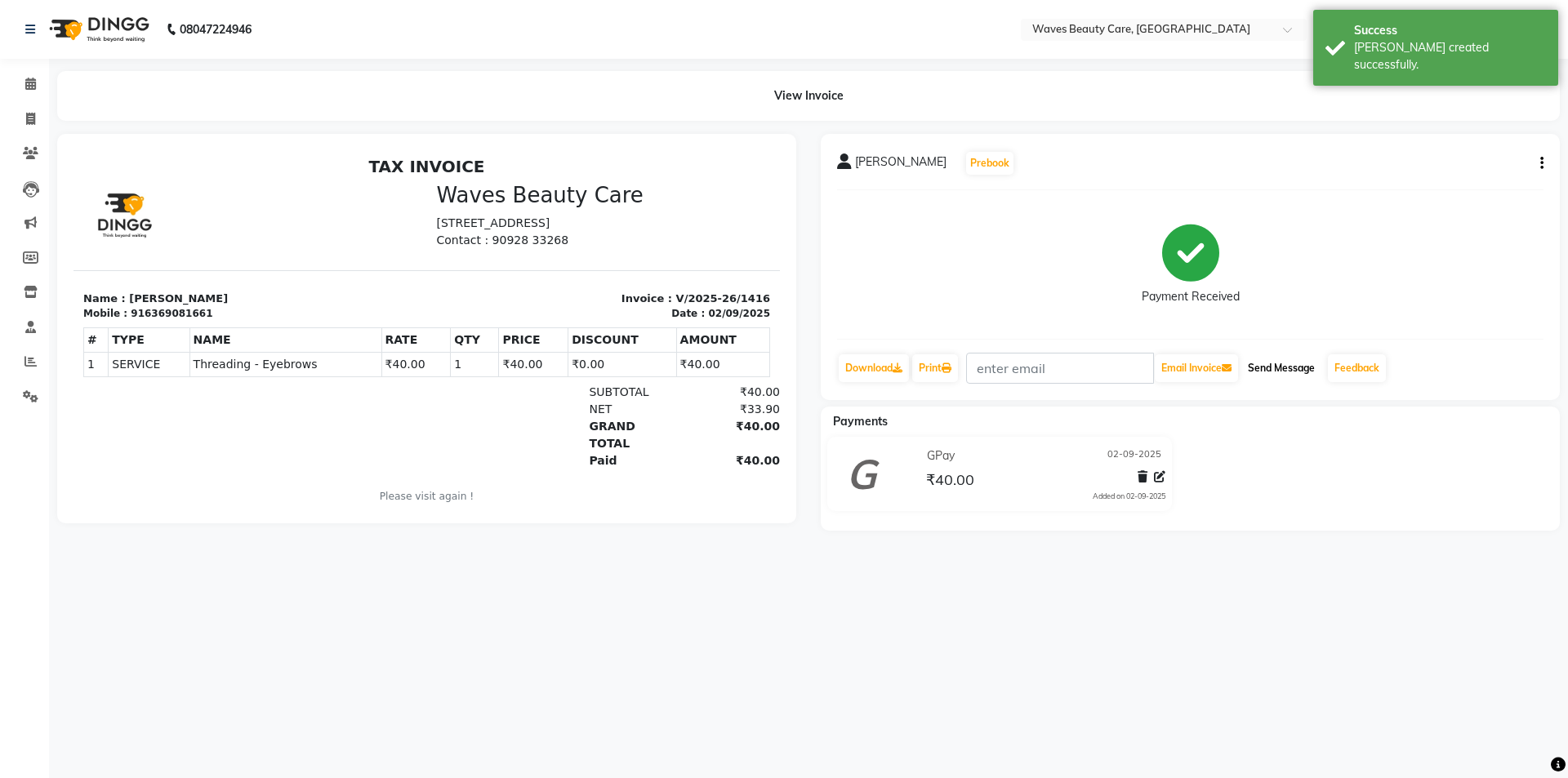
click at [1282, 364] on button "Send Message" at bounding box center [1282, 368] width 80 height 28
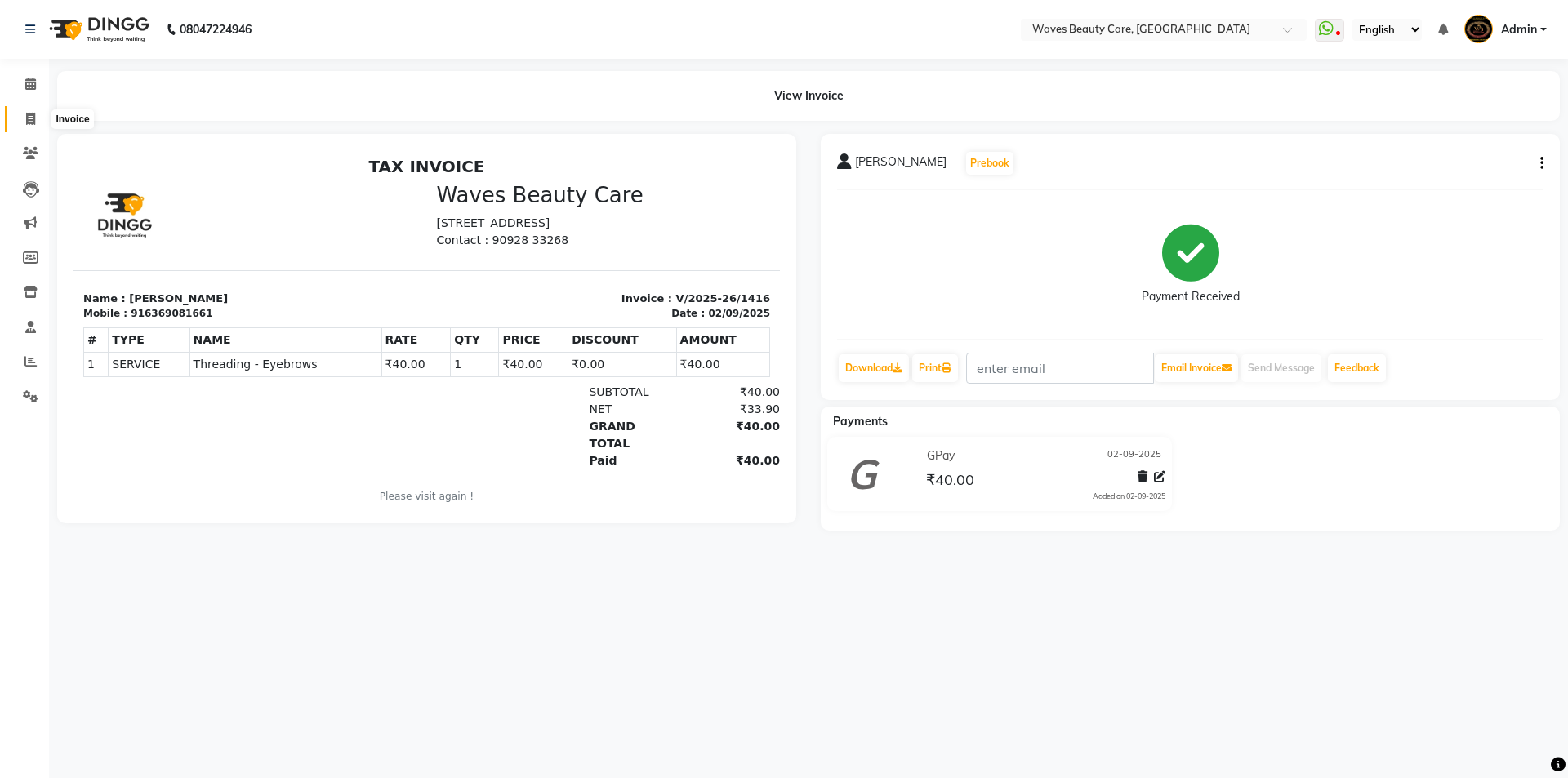
click at [33, 115] on icon at bounding box center [31, 118] width 9 height 12
select select "service"
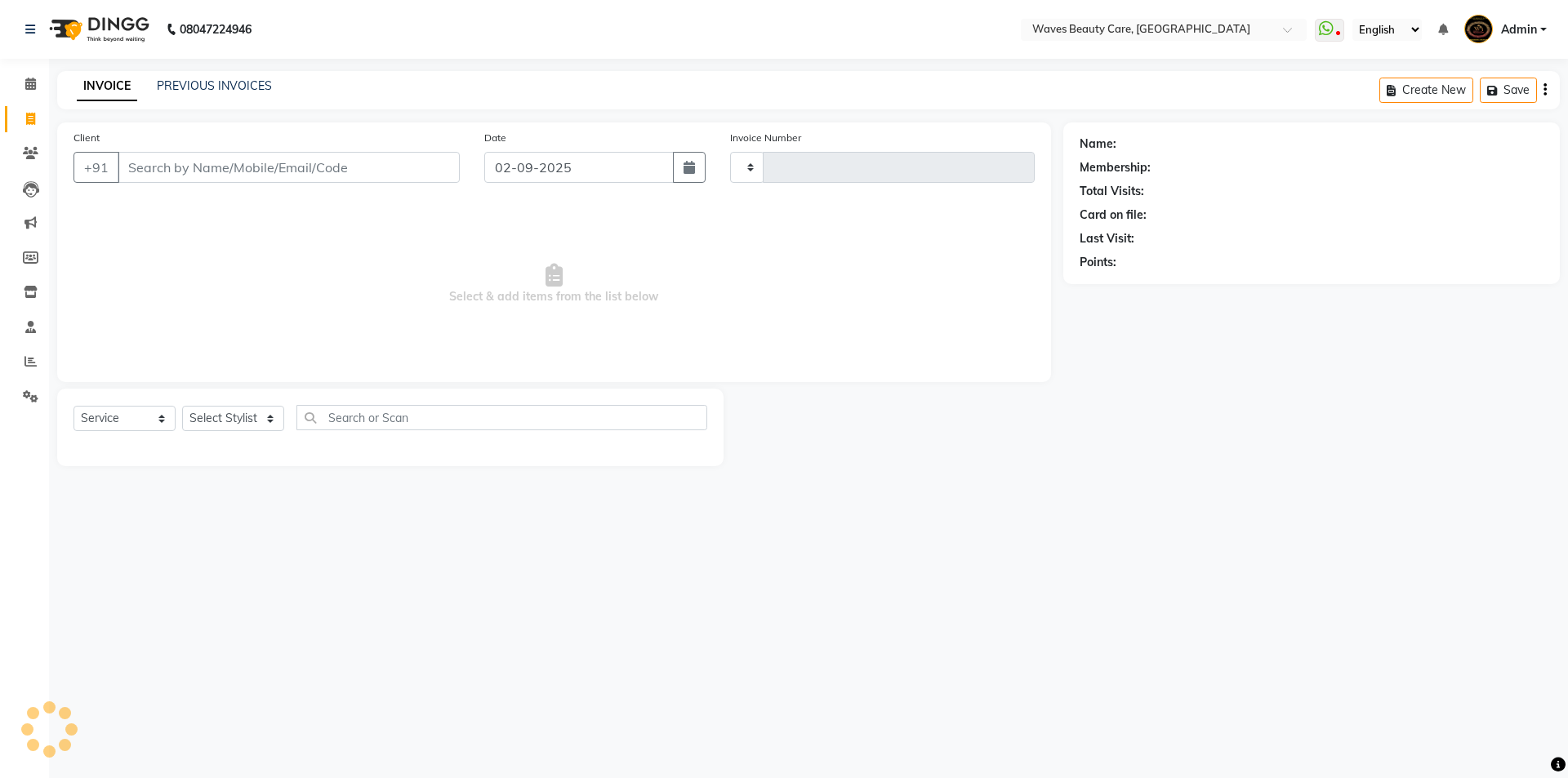
type input "1417"
select select "5946"
click at [157, 169] on input "Client" at bounding box center [289, 167] width 343 height 31
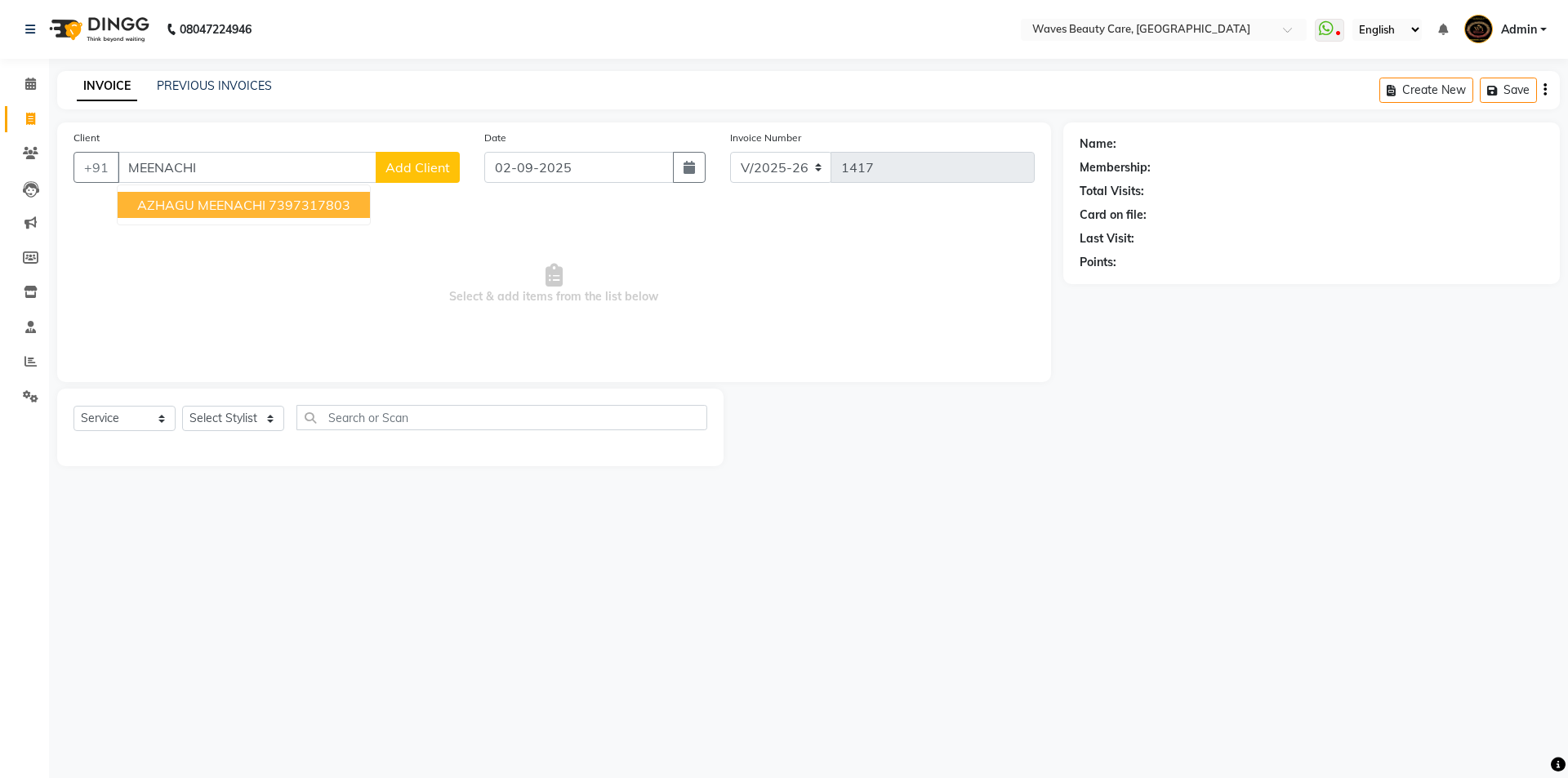
drag, startPoint x: 270, startPoint y: 170, endPoint x: 274, endPoint y: 191, distance: 21.4
click at [271, 173] on input "MEENACHI" at bounding box center [247, 167] width 259 height 31
type input "M"
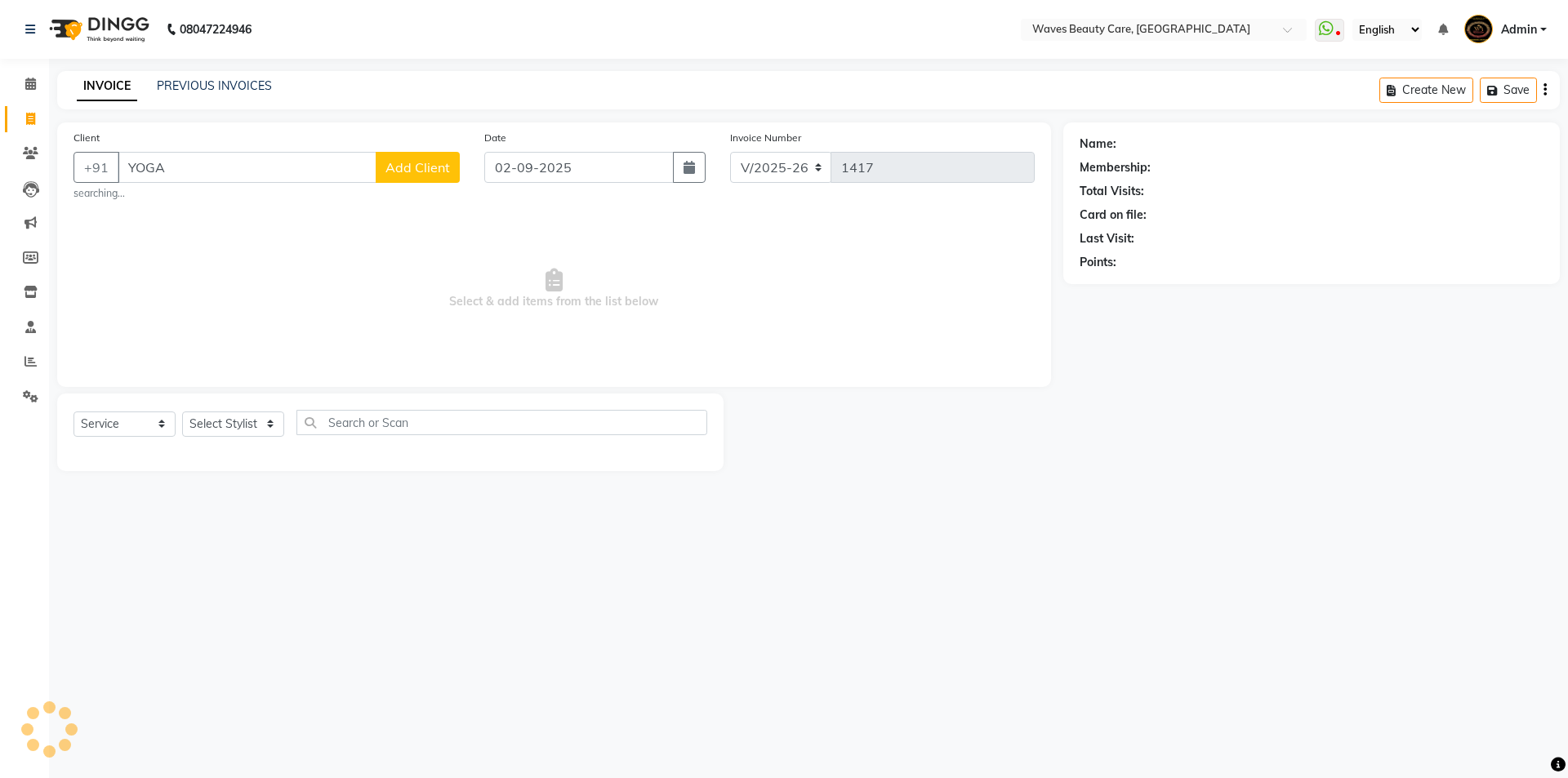
type input "YOGA"
click at [431, 169] on span "Add Client" at bounding box center [418, 167] width 65 height 16
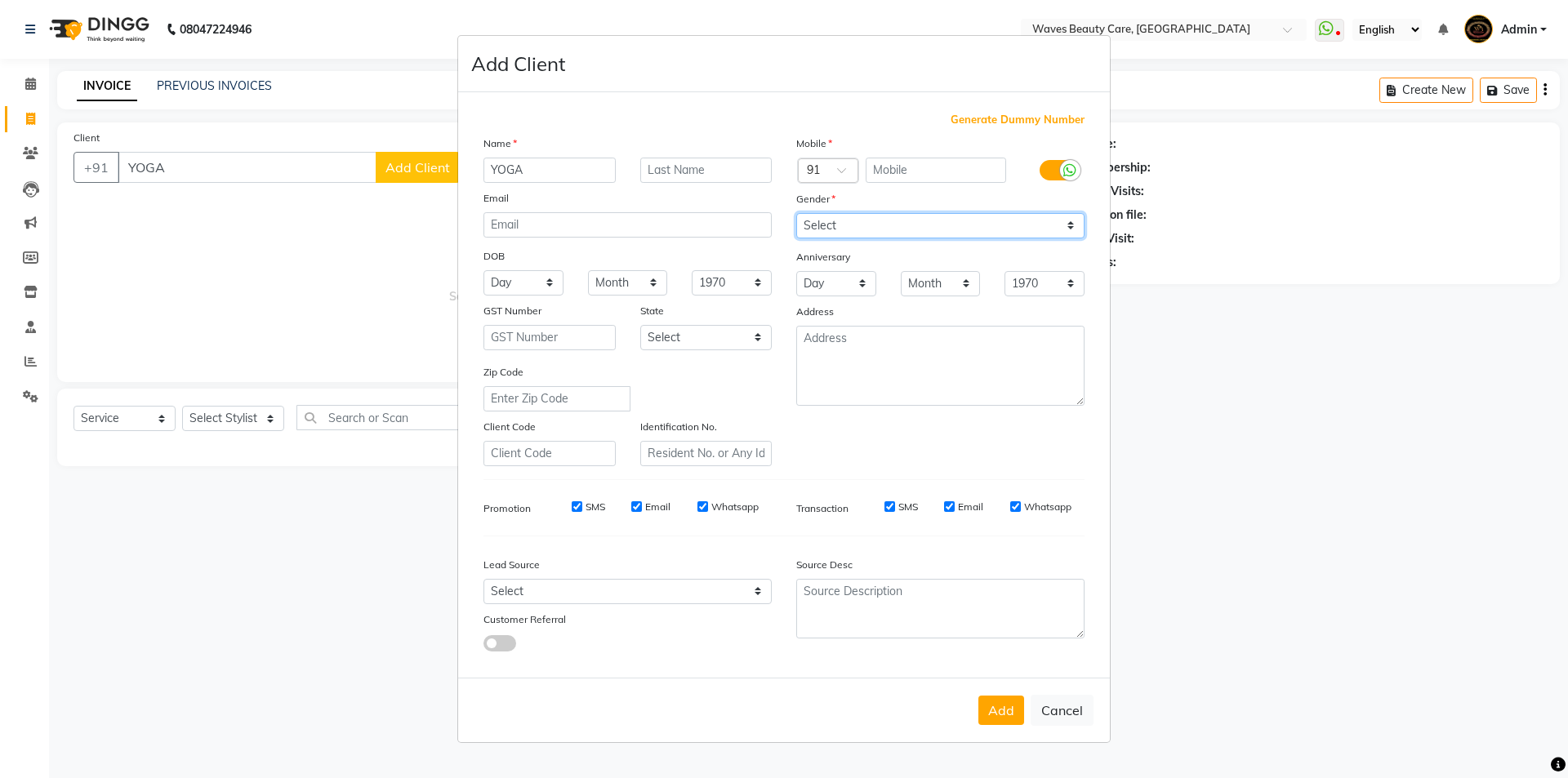
click at [930, 220] on select "Select [DEMOGRAPHIC_DATA] [DEMOGRAPHIC_DATA] Other Prefer Not To Say" at bounding box center [941, 226] width 288 height 26
select select "[DEMOGRAPHIC_DATA]"
click at [797, 213] on select "Select [DEMOGRAPHIC_DATA] [DEMOGRAPHIC_DATA] Other Prefer Not To Say" at bounding box center [941, 226] width 288 height 26
click at [1003, 717] on button "Add" at bounding box center [1001, 711] width 46 height 30
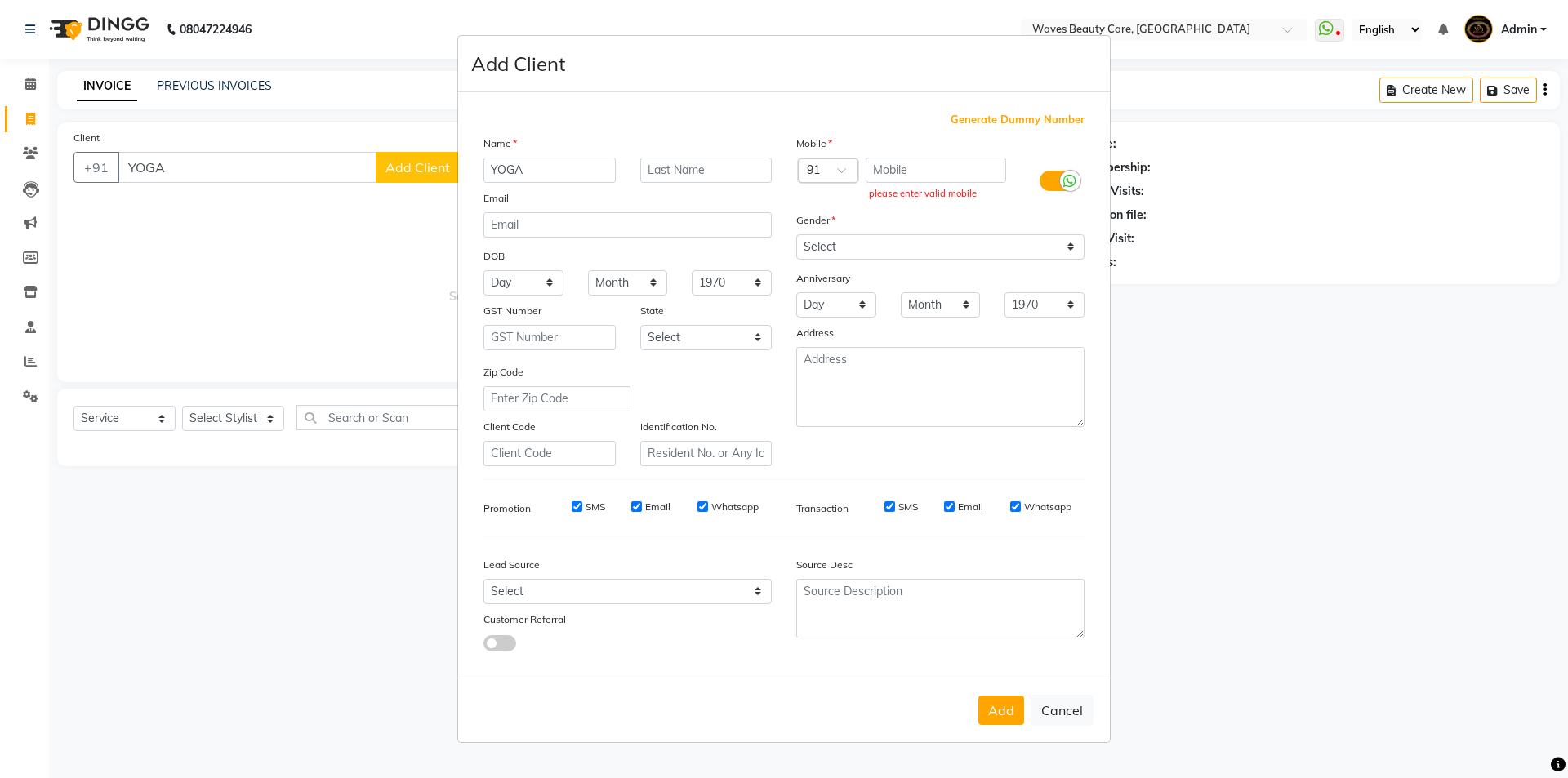
click at [224, 412] on ngb-modal-window "Add Client Generate Dummy Number Name YOGA Email DOB Day 01 02 03 04 05 06 07 0…" at bounding box center [784, 389] width 1568 height 778
click at [278, 426] on ngb-modal-window "Add Client Generate Dummy Number Name YOGA Email DOB Day 01 02 03 04 05 06 07 0…" at bounding box center [784, 389] width 1568 height 778
click at [314, 164] on ngb-modal-window "Add Client Generate Dummy Number Name YOGA Email DOB Day 01 02 03 04 05 06 07 0…" at bounding box center [784, 389] width 1568 height 778
click at [1062, 720] on button "Cancel" at bounding box center [1063, 711] width 63 height 31
select select
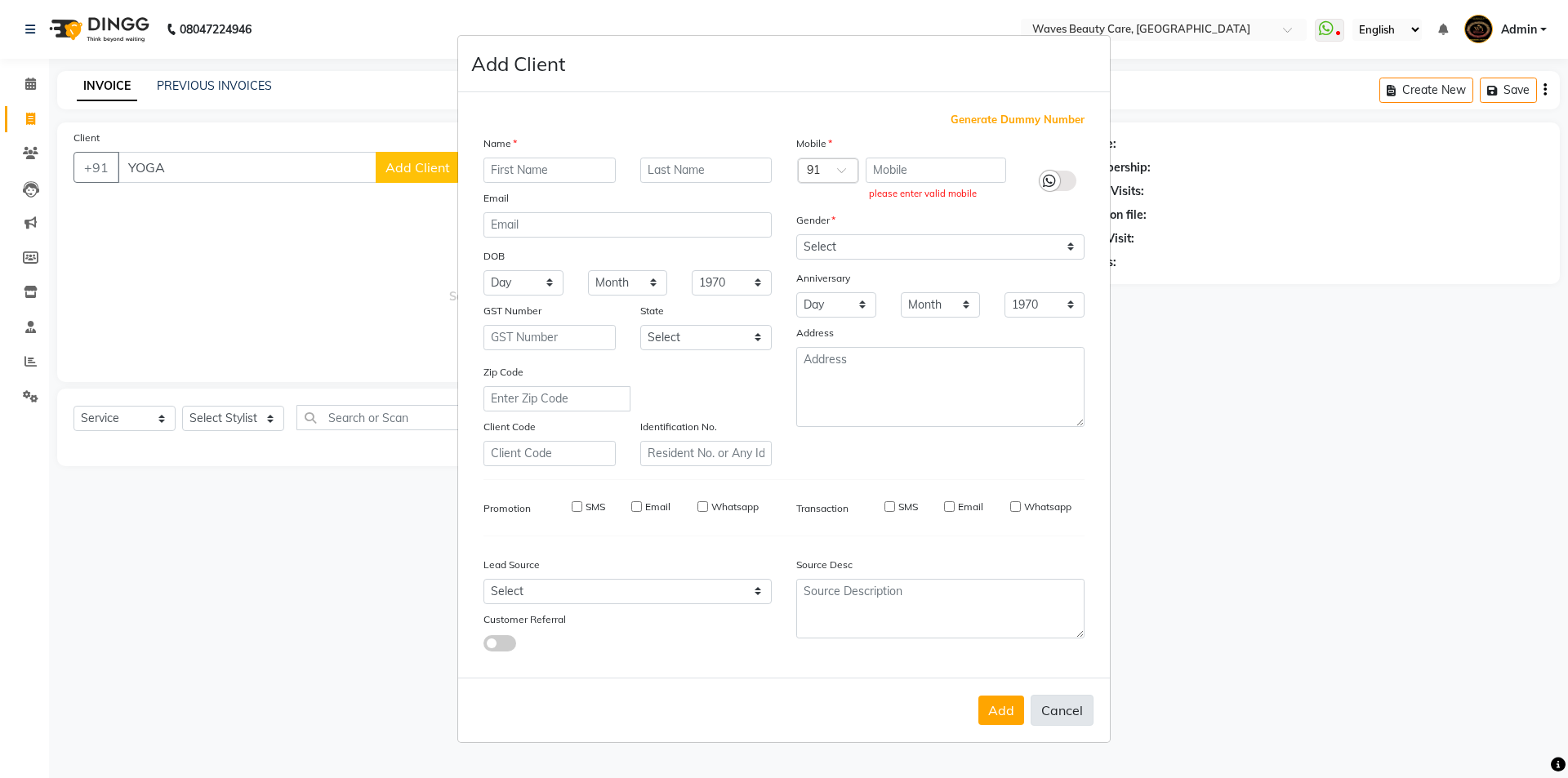
select select
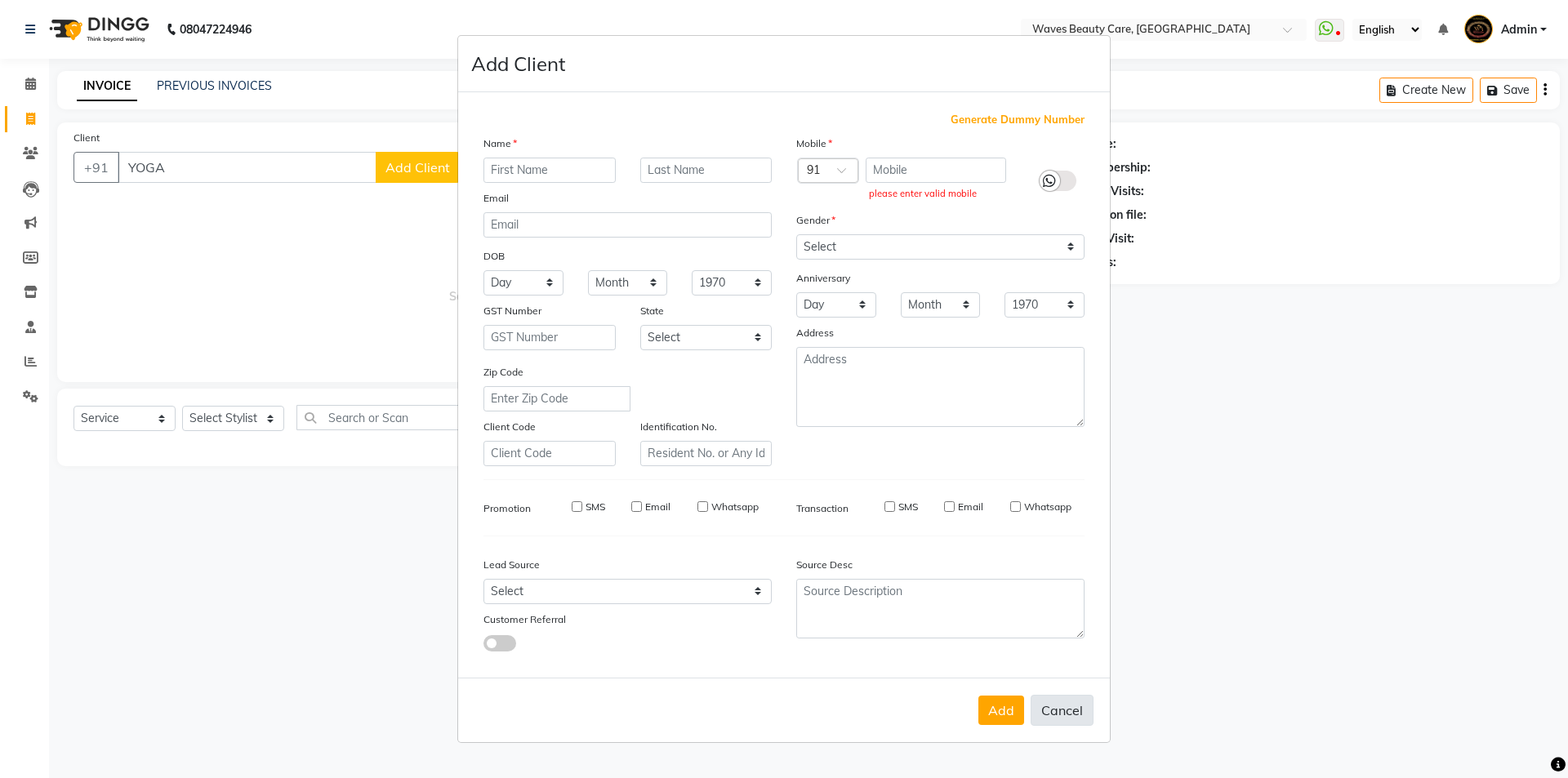
select select
checkbox input "false"
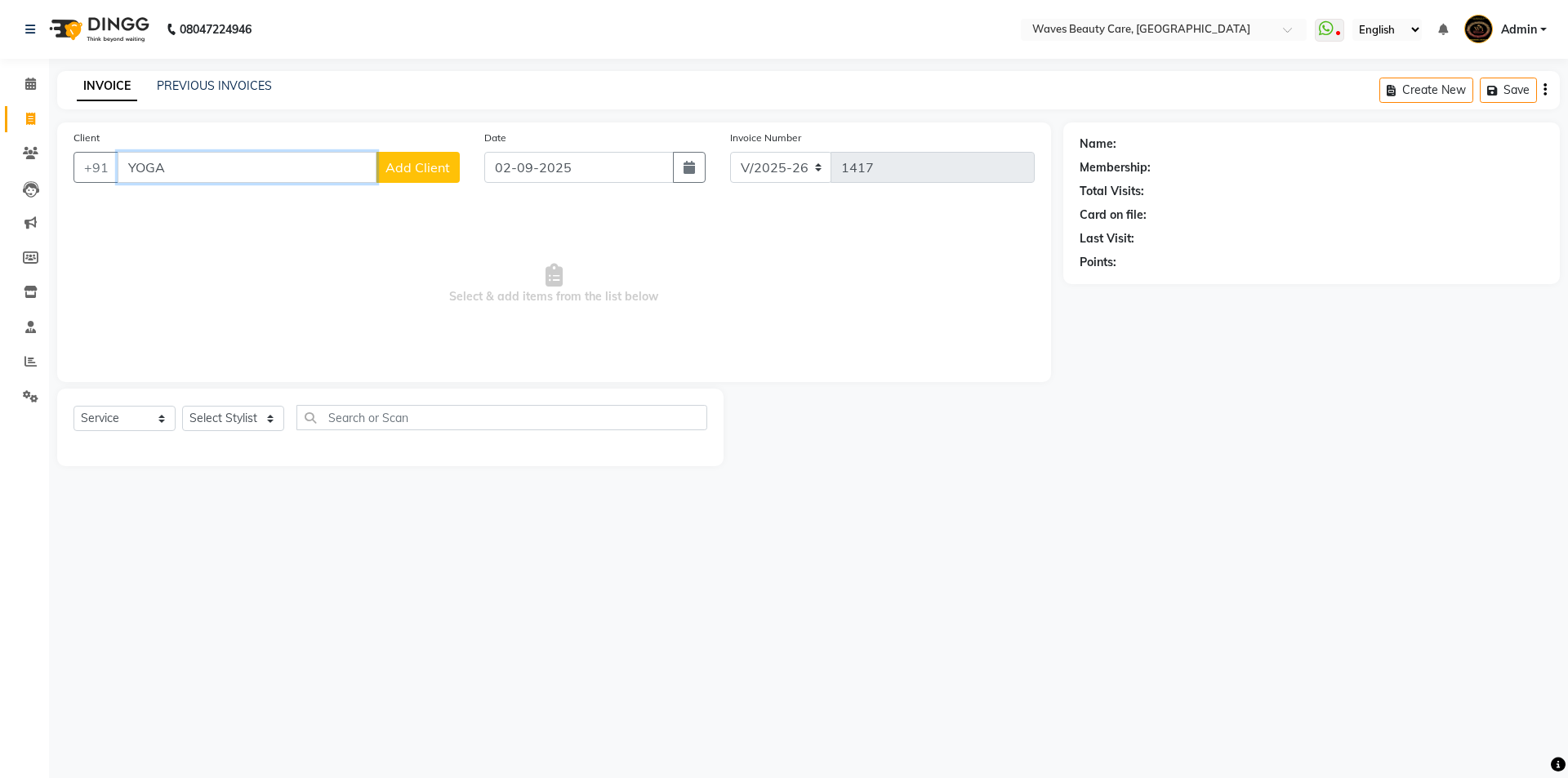
click at [185, 174] on input "YOGA" at bounding box center [247, 167] width 259 height 31
click at [337, 202] on button "YOGANANDHI 1257000000007" at bounding box center [236, 205] width 238 height 26
type input "1257000000007"
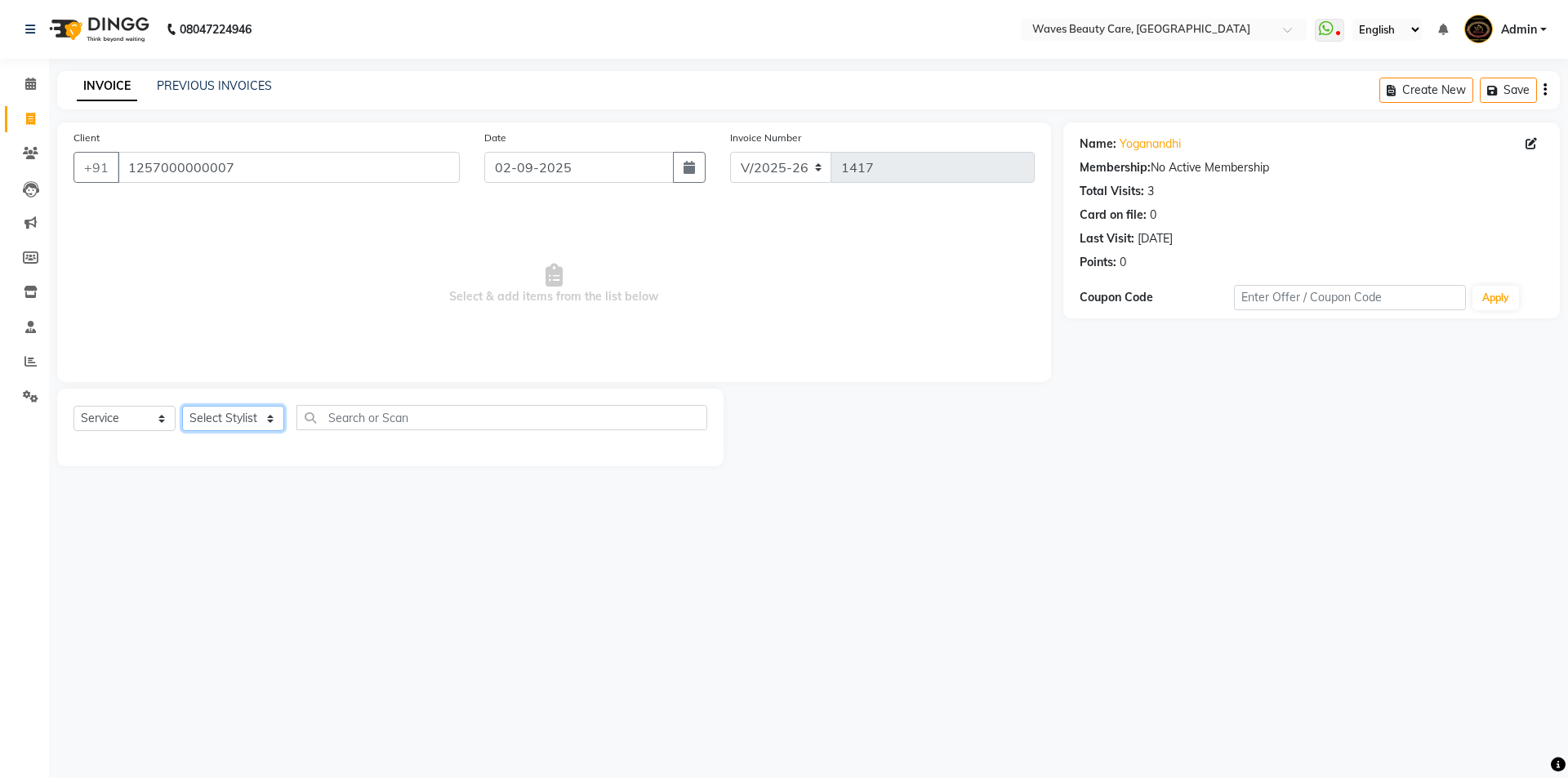
click at [268, 413] on select "Select Stylist ANJU DIVYA Yoganandhi [PERSON_NAME]" at bounding box center [233, 418] width 102 height 26
select select "42275"
click at [182, 406] on select "Select Stylist ANJU DIVYA Yoganandhi [PERSON_NAME]" at bounding box center [233, 418] width 102 height 26
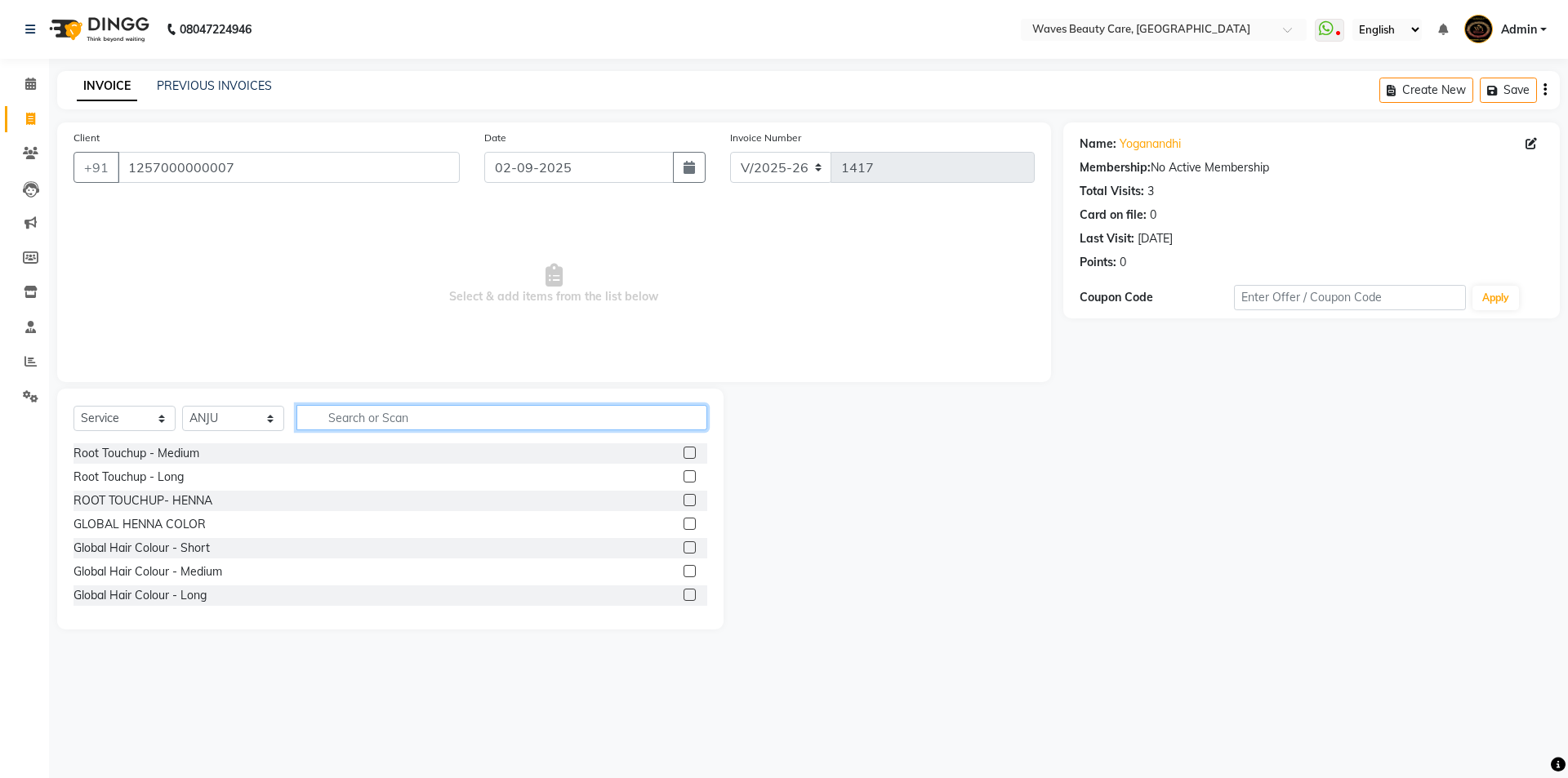
click at [314, 409] on input "text" at bounding box center [502, 418] width 411 height 26
type input "THRE"
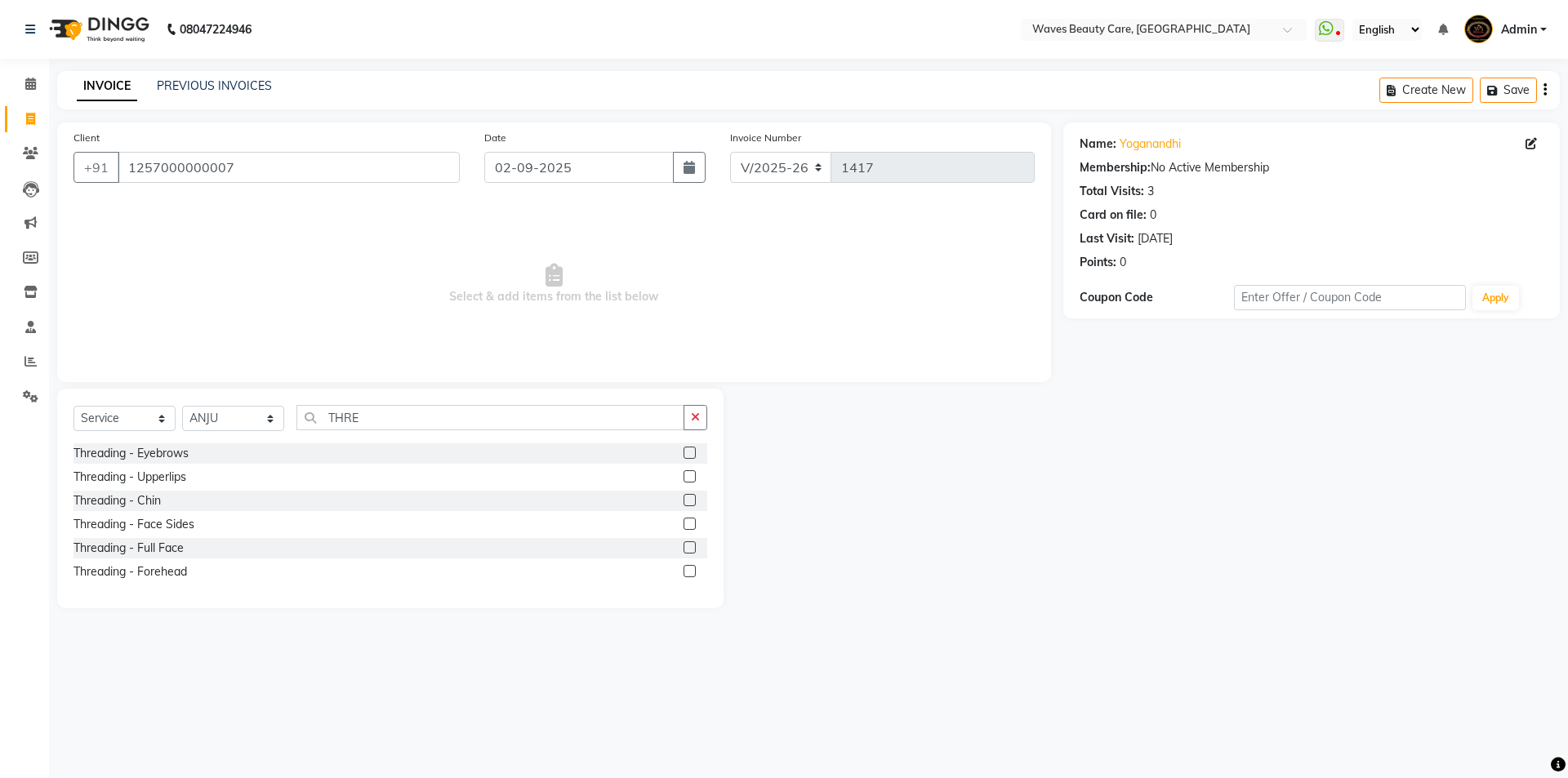
click at [691, 457] on label at bounding box center [689, 452] width 12 height 12
click at [691, 457] on input "checkbox" at bounding box center [689, 453] width 10 height 10
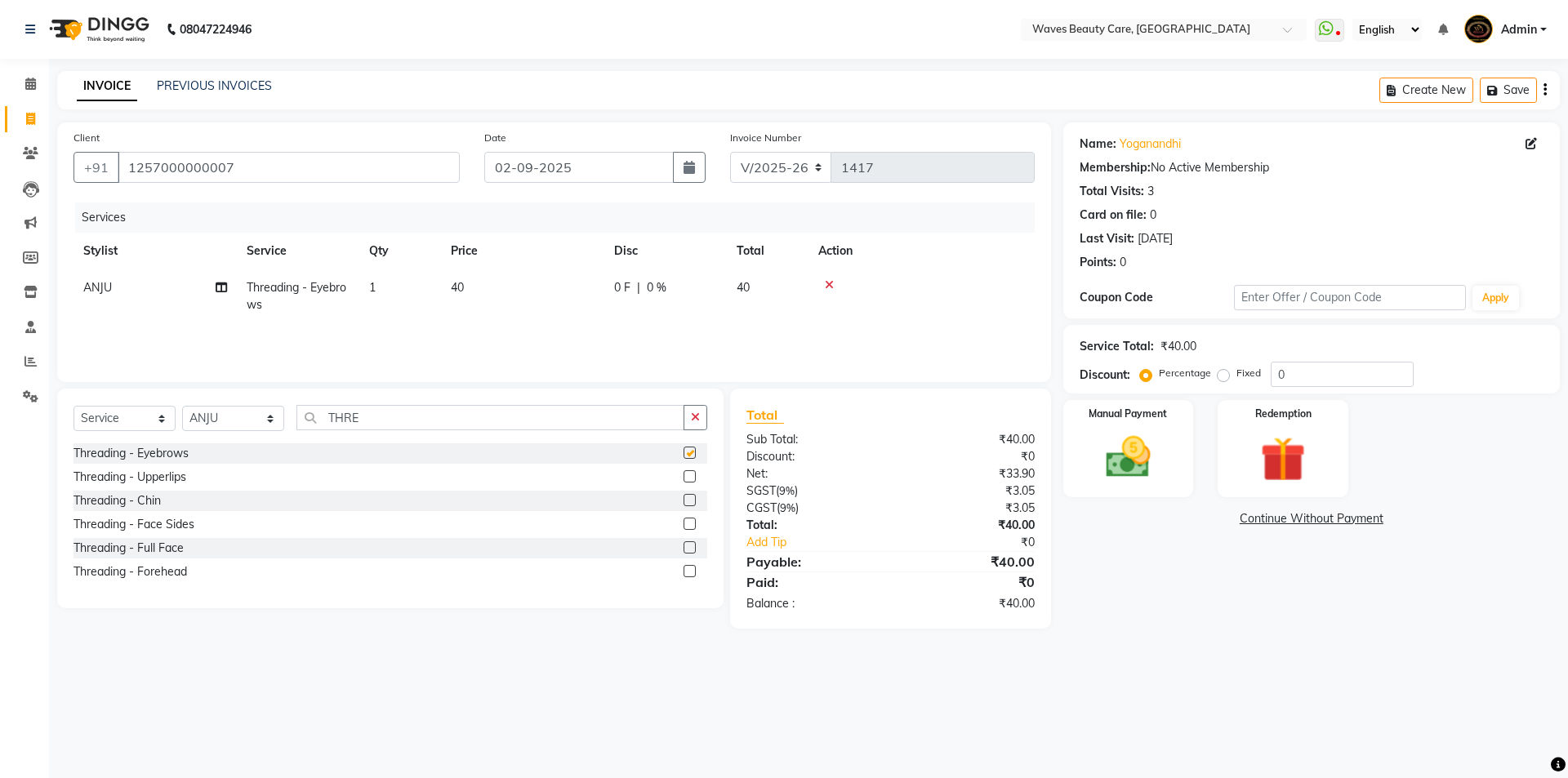
checkbox input "false"
click at [1134, 461] on img at bounding box center [1128, 457] width 76 height 54
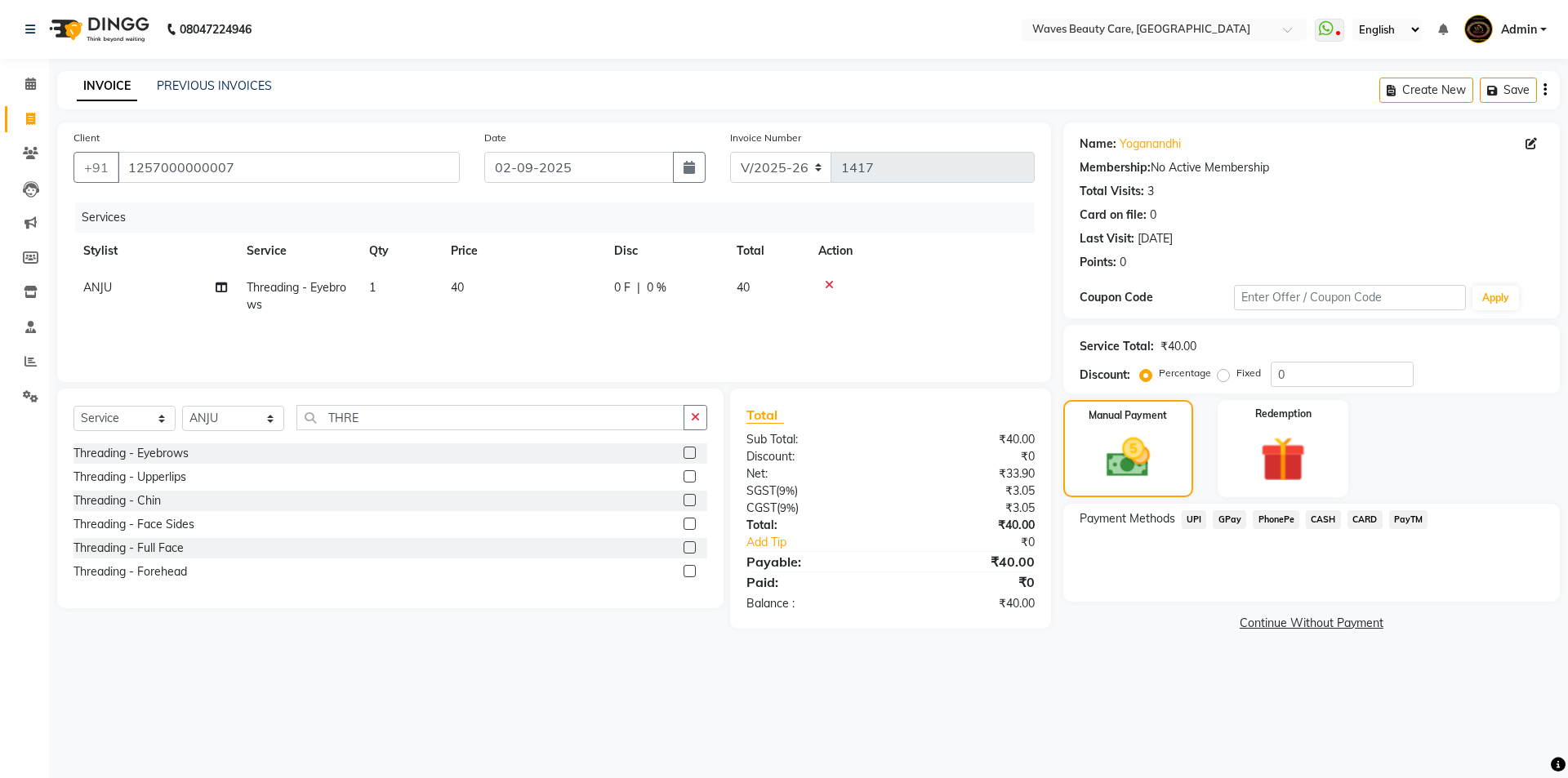
click at [1328, 520] on span "CASH" at bounding box center [1323, 520] width 35 height 19
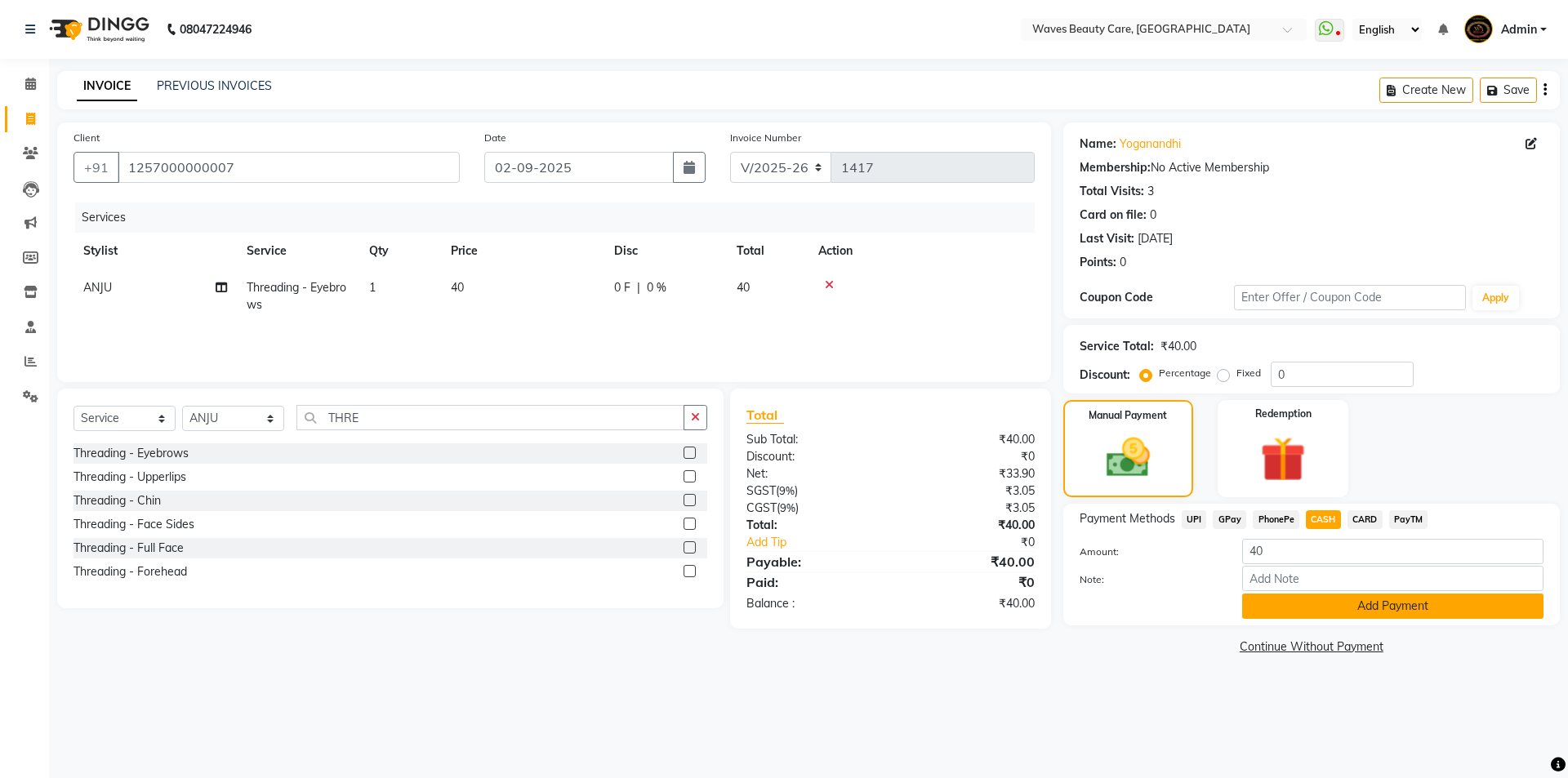
click at [1363, 606] on button "Add Payment" at bounding box center [1393, 607] width 302 height 26
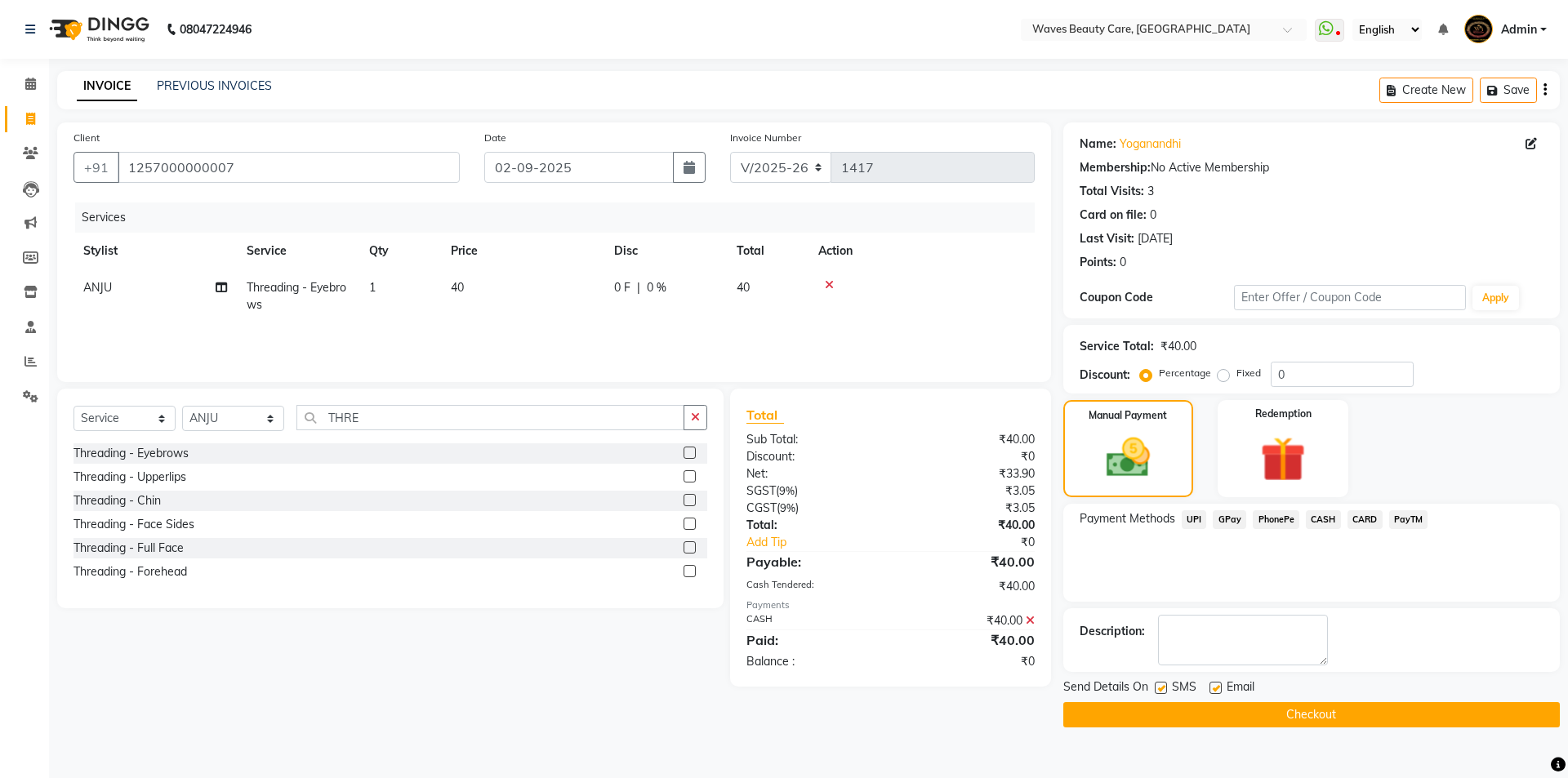
click at [1339, 718] on button "Checkout" at bounding box center [1311, 715] width 497 height 26
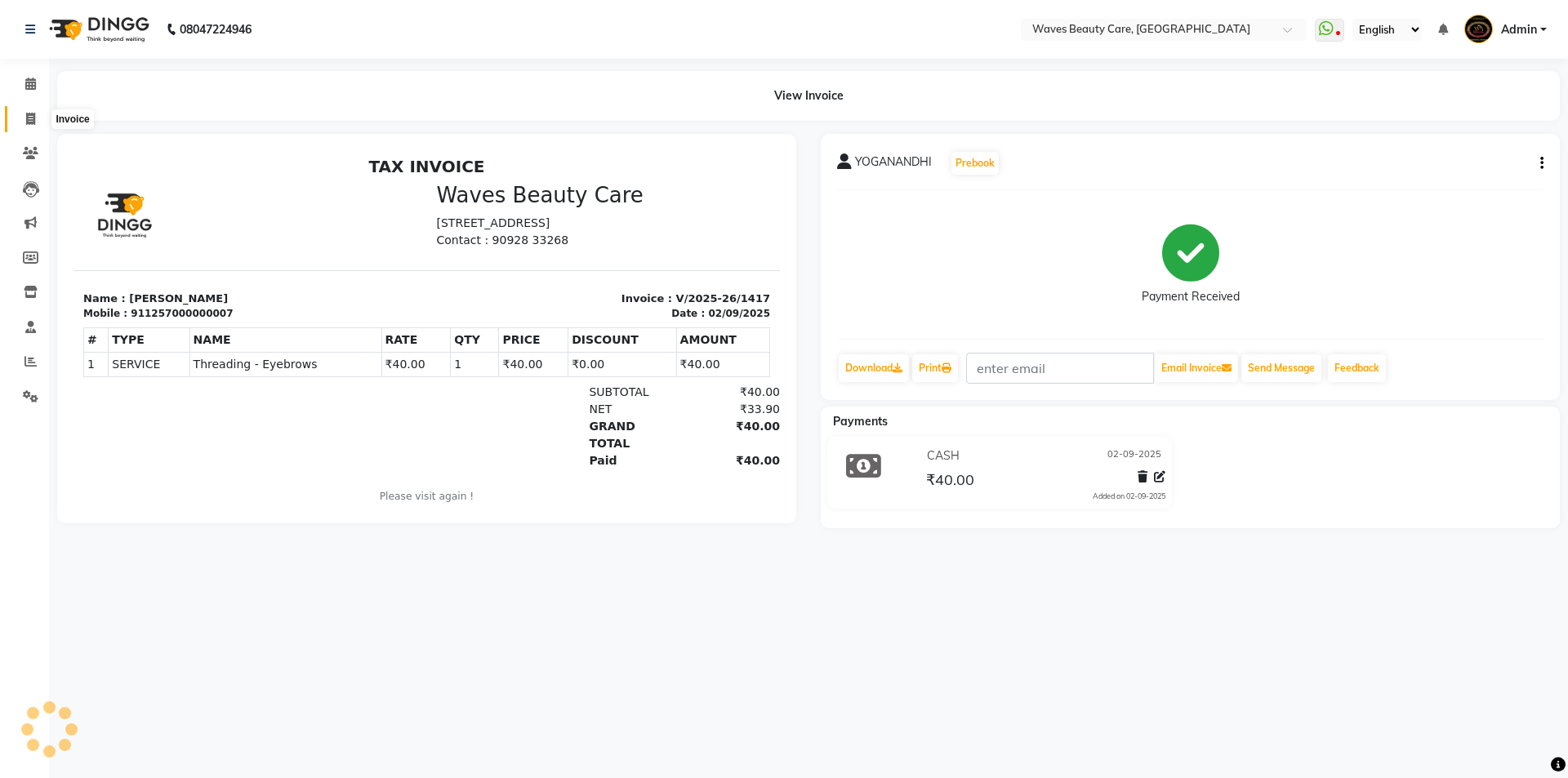
click at [32, 117] on icon at bounding box center [31, 118] width 9 height 12
select select "service"
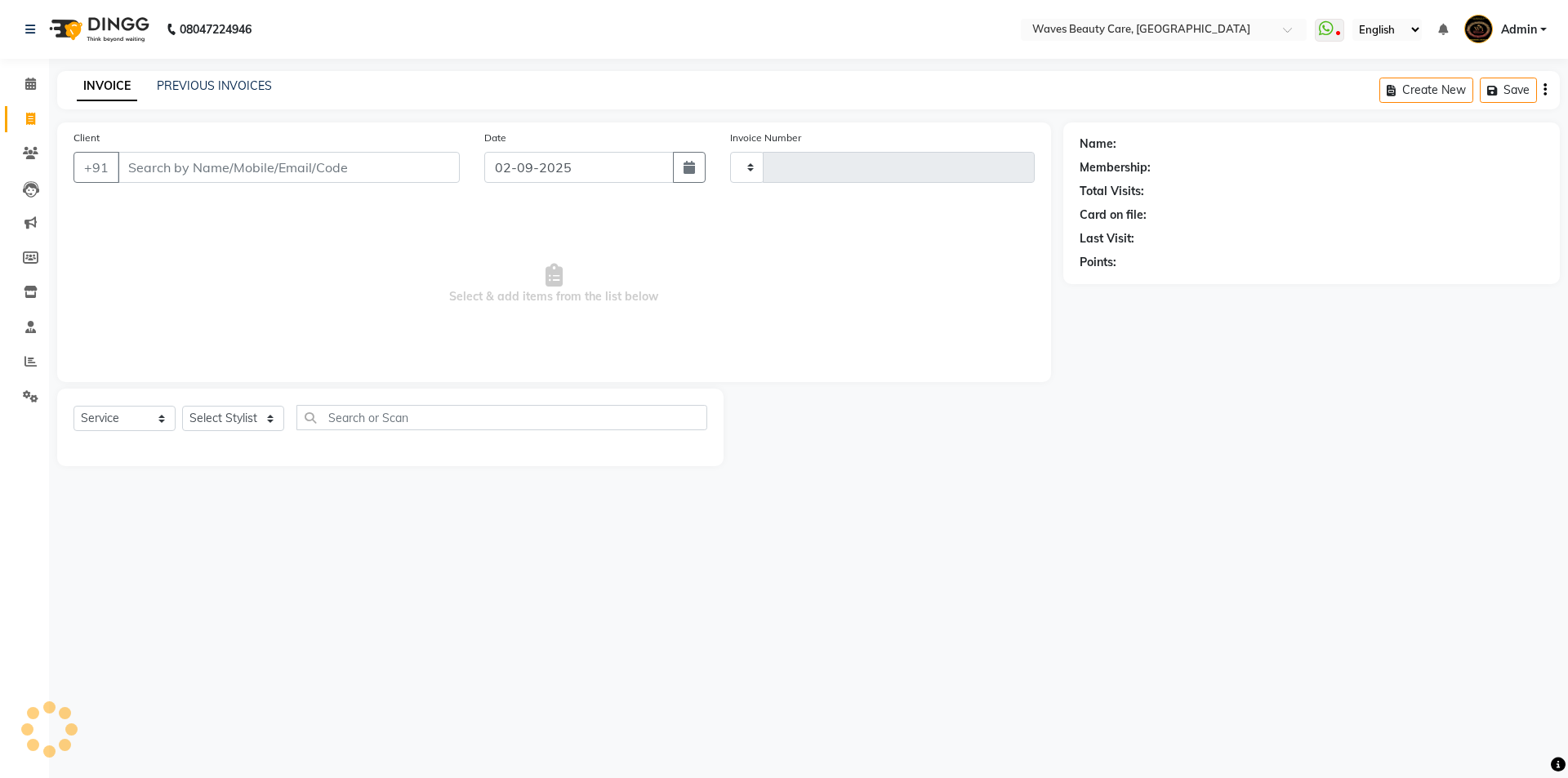
click at [129, 170] on input "Client" at bounding box center [289, 167] width 343 height 31
type input "1418"
select select "5946"
click at [180, 164] on input "Client" at bounding box center [289, 167] width 343 height 31
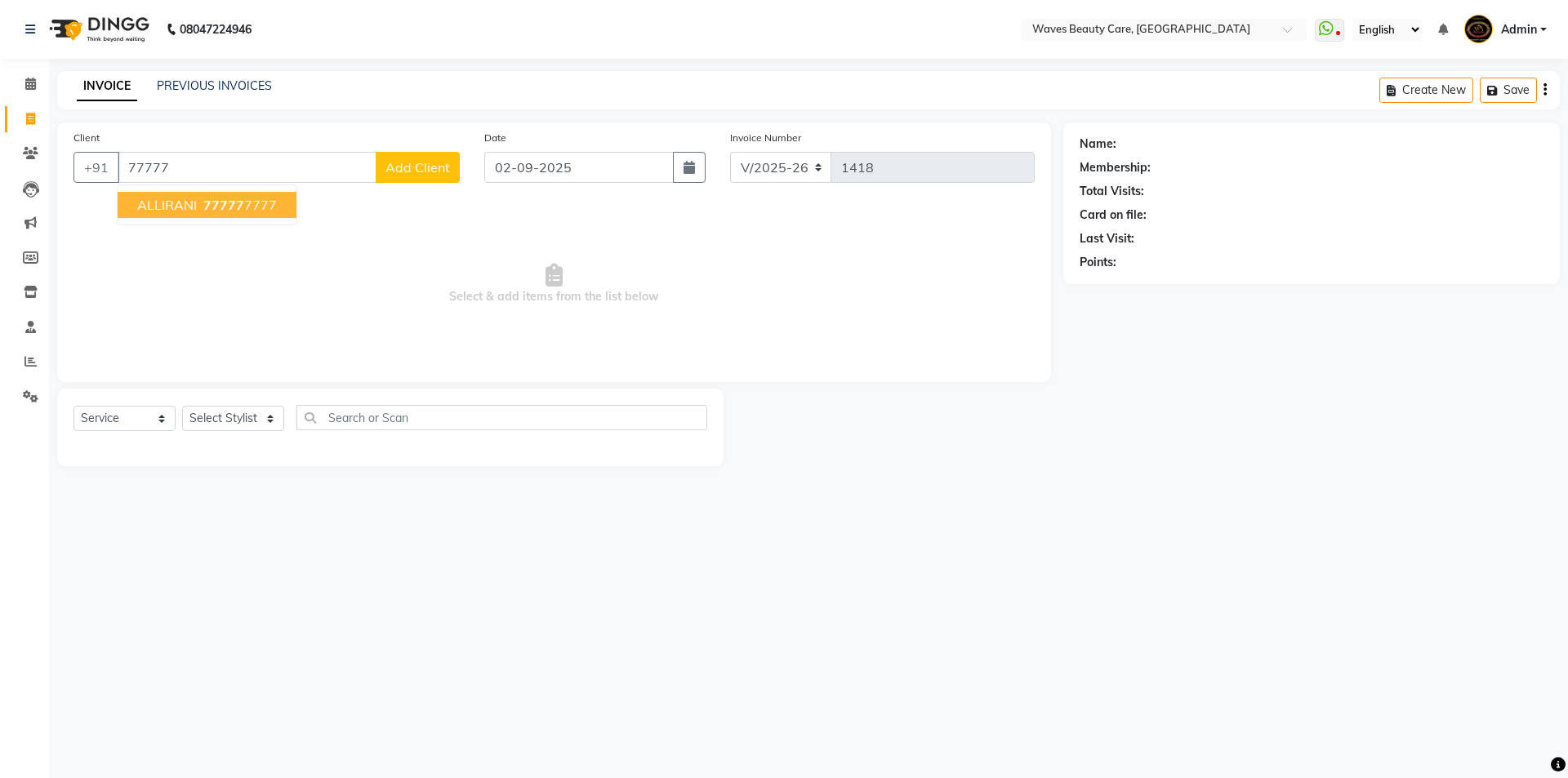
click at [178, 211] on span "ALLIRANI" at bounding box center [167, 205] width 60 height 16
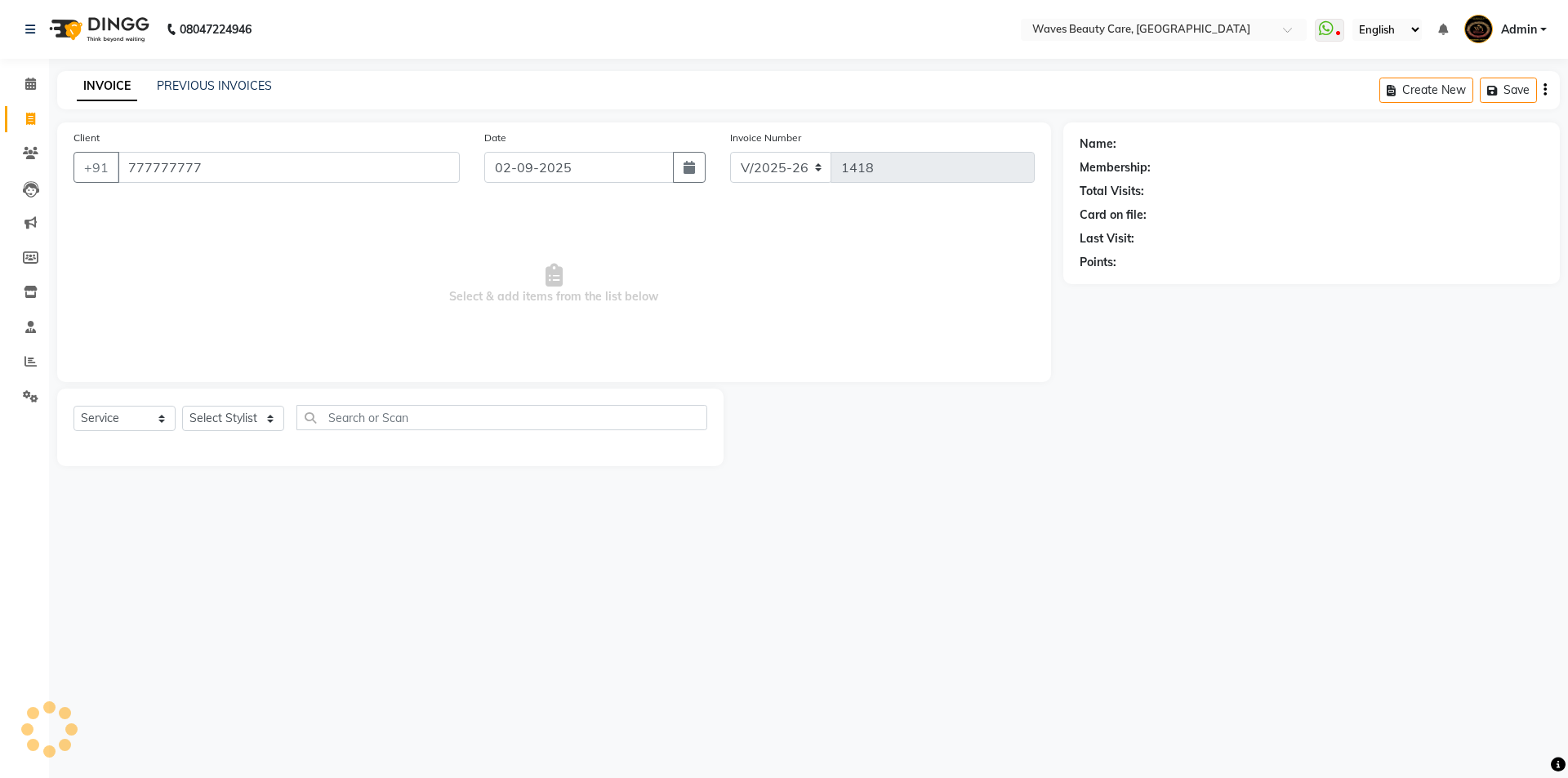
type input "777777777"
click at [228, 422] on select "Select Stylist ANJU DIVYA Yoganandhi [PERSON_NAME]" at bounding box center [233, 418] width 102 height 26
select select "66638"
click at [182, 406] on select "Select Stylist ANJU DIVYA Yoganandhi [PERSON_NAME]" at bounding box center [233, 418] width 102 height 26
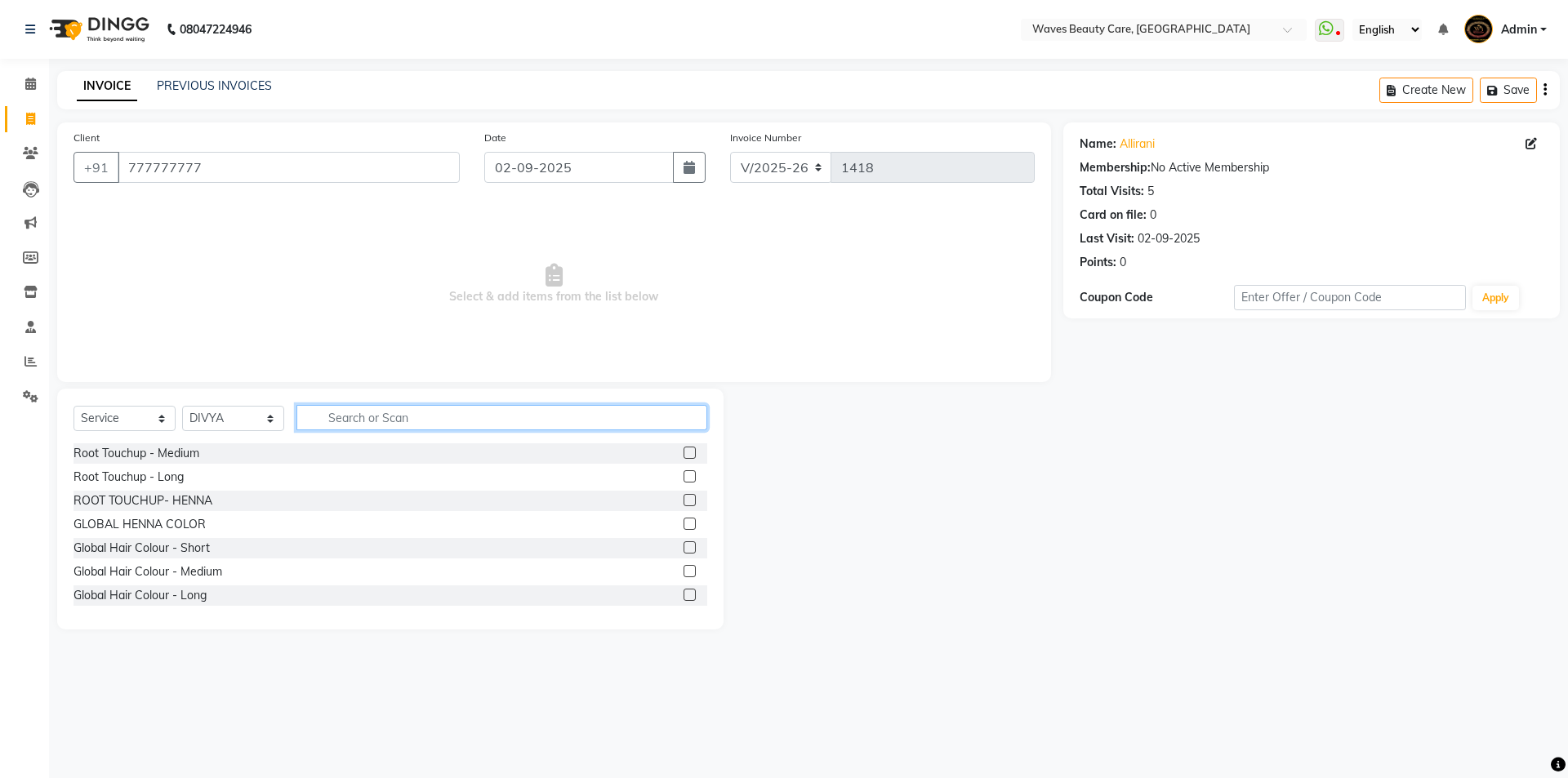
click at [339, 418] on input "text" at bounding box center [502, 418] width 411 height 26
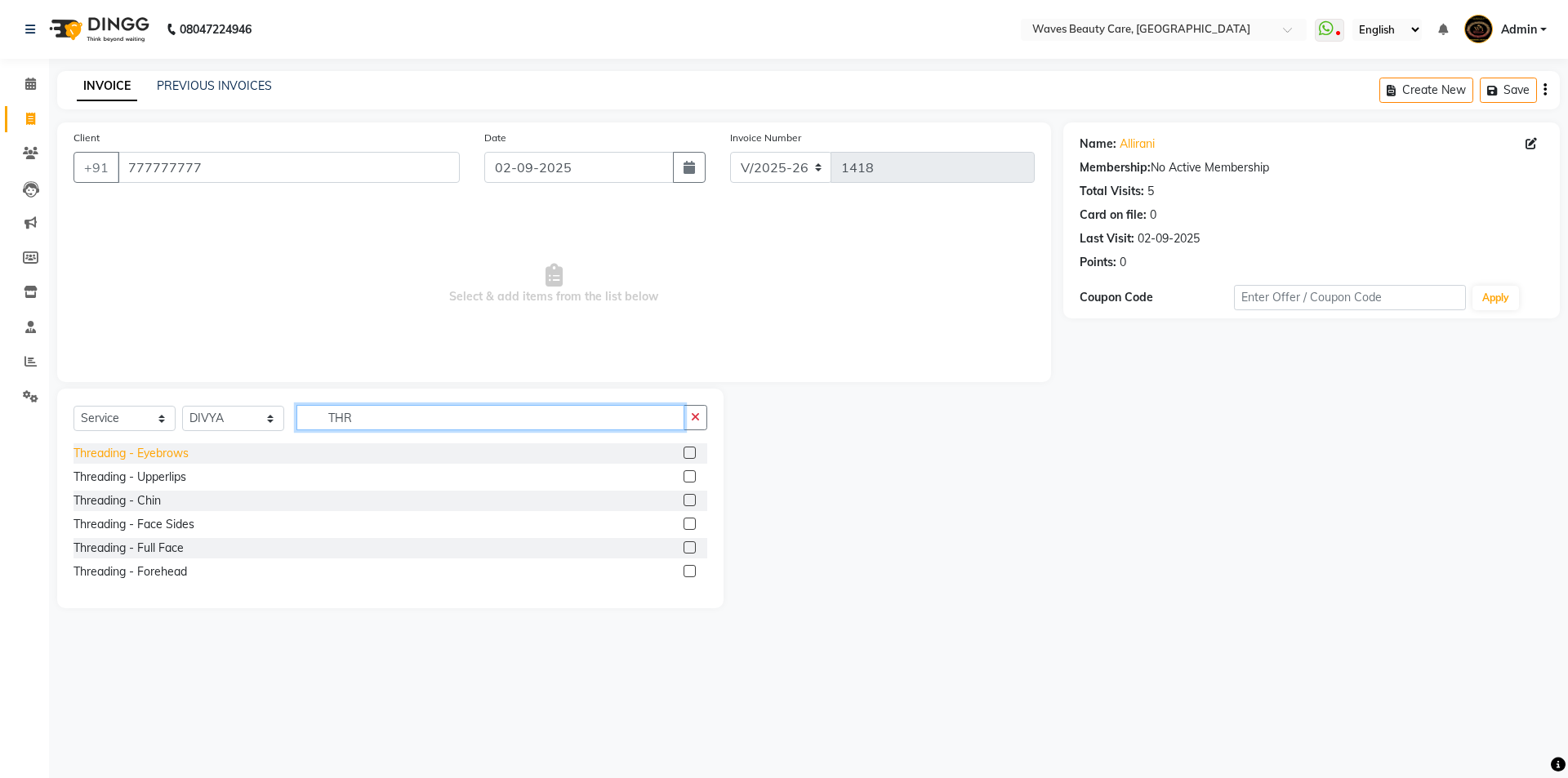
type input "THR"
click at [164, 456] on div "Threading - Eyebrows" at bounding box center [130, 453] width 115 height 17
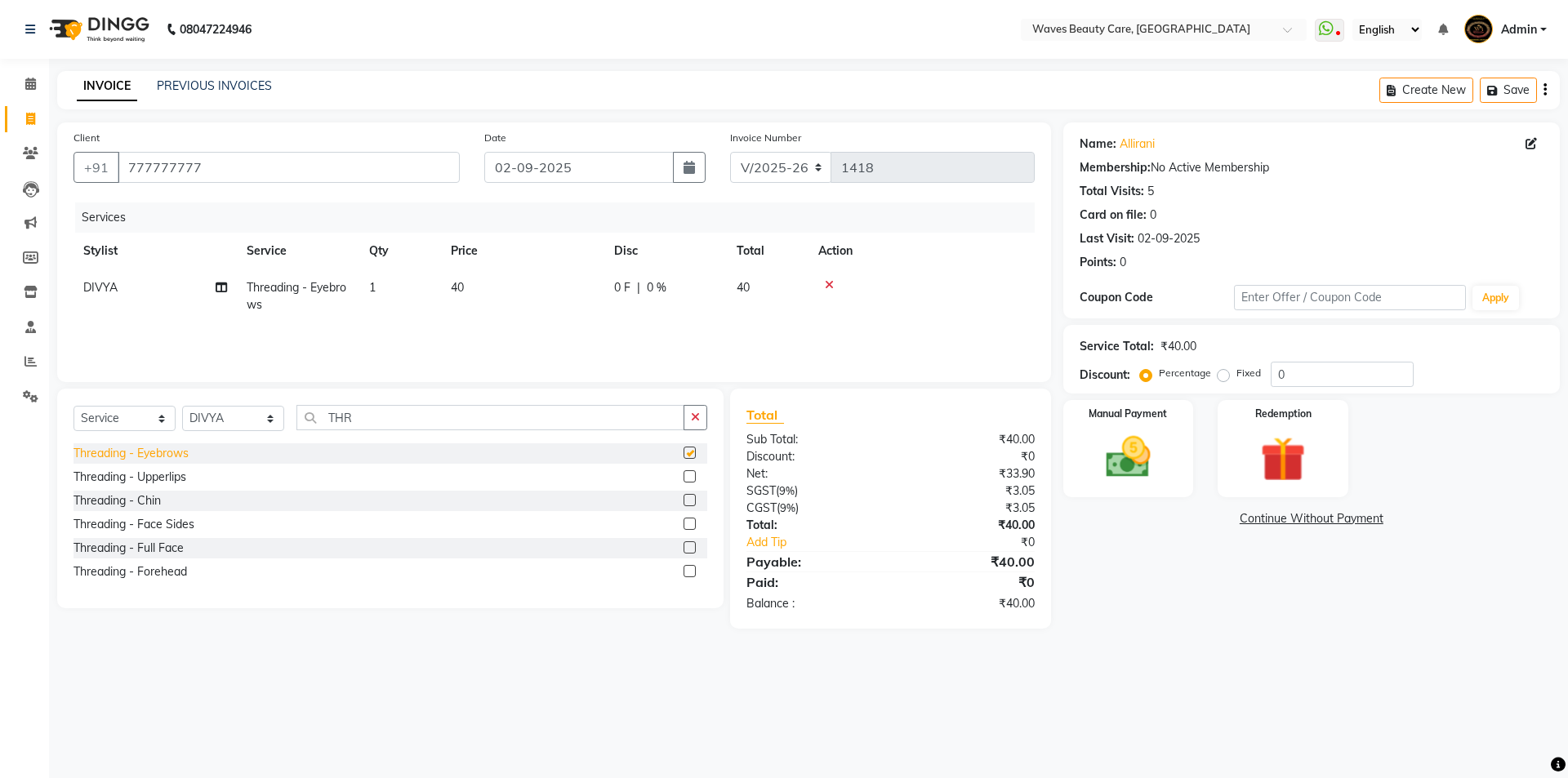
checkbox input "false"
click at [1110, 471] on img at bounding box center [1128, 457] width 76 height 54
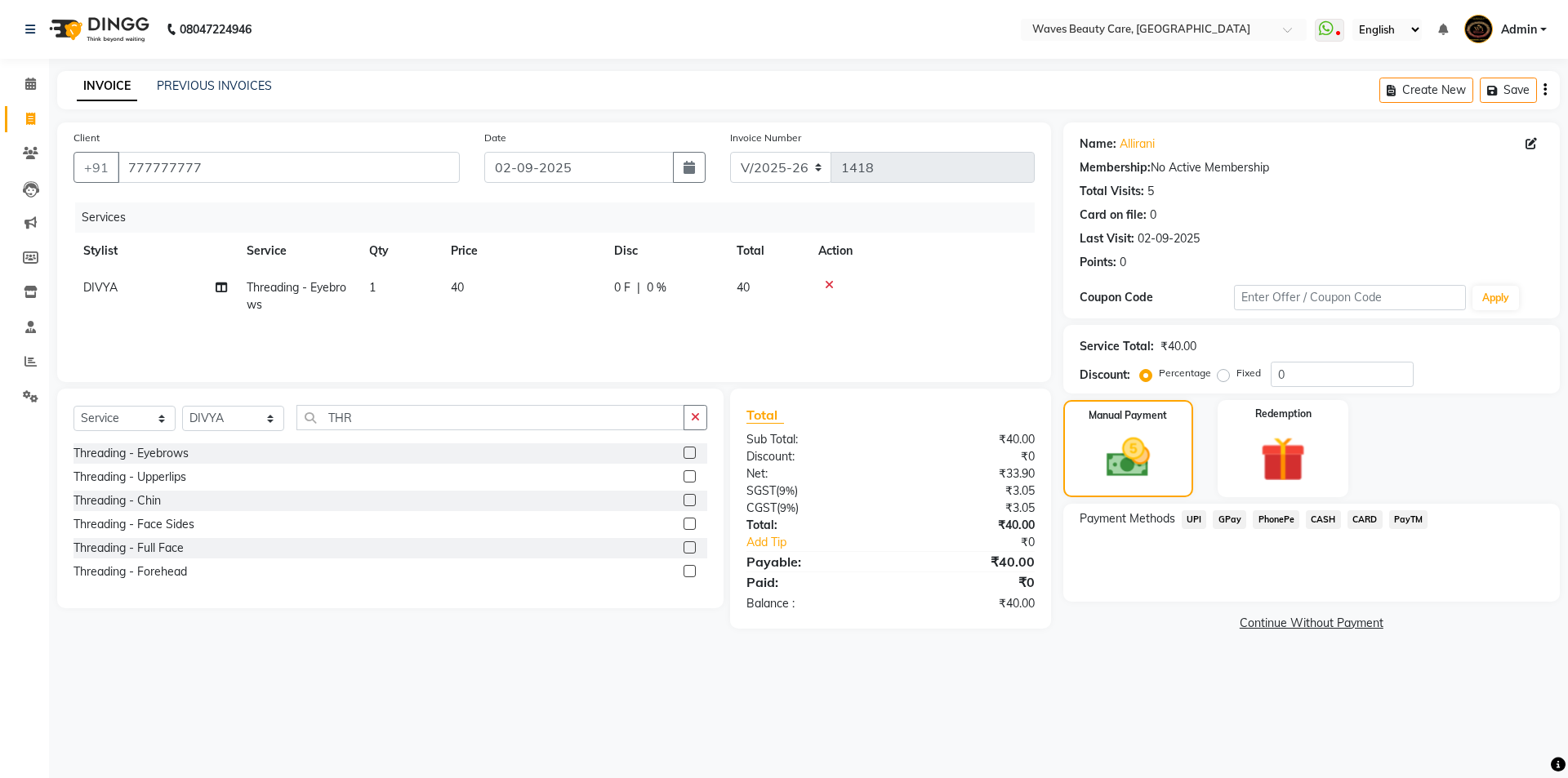
click at [1315, 520] on span "CASH" at bounding box center [1323, 520] width 35 height 19
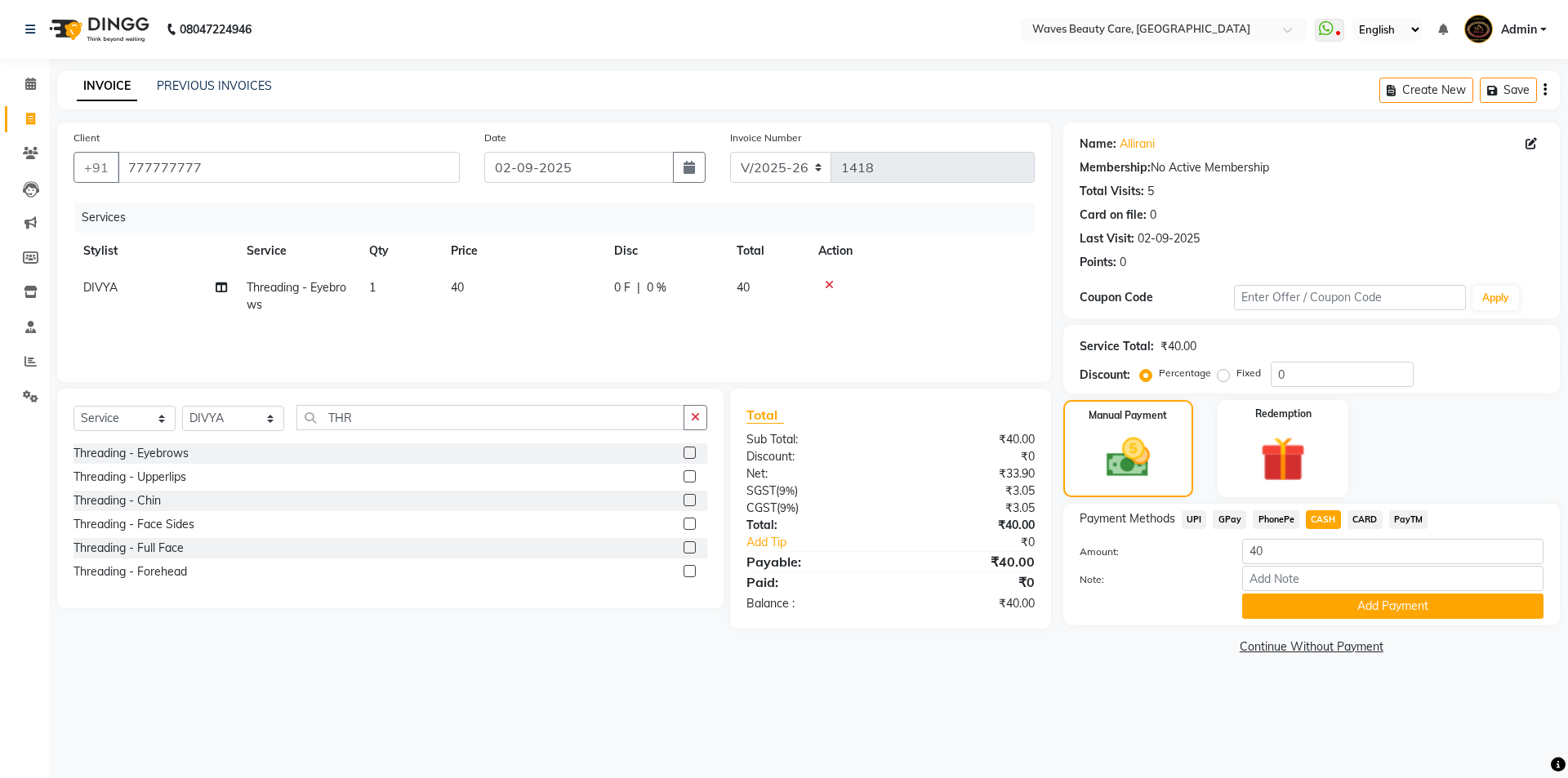
click at [1314, 596] on button "Add Payment" at bounding box center [1393, 607] width 302 height 26
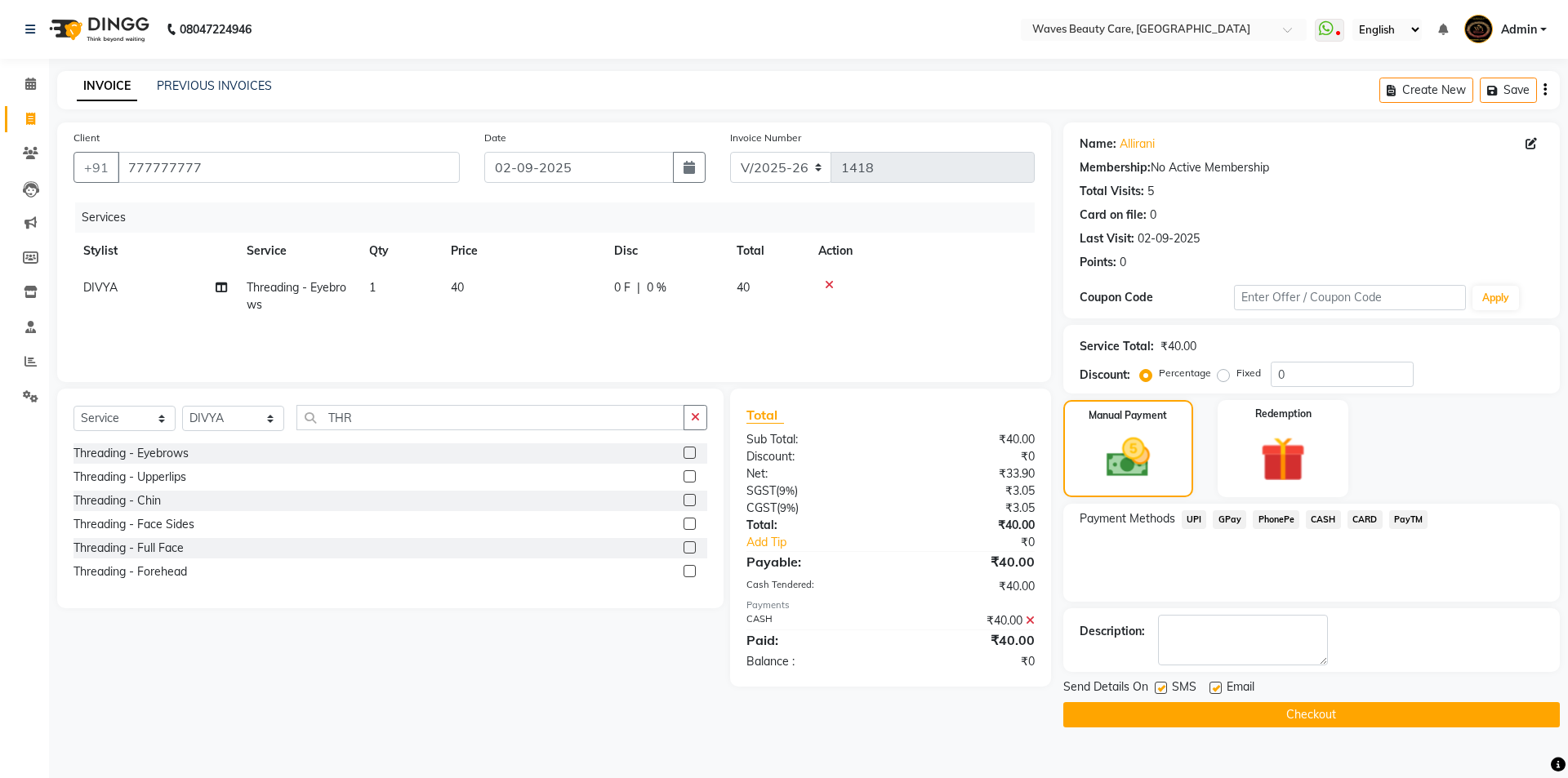
click at [1271, 718] on button "Checkout" at bounding box center [1311, 715] width 497 height 26
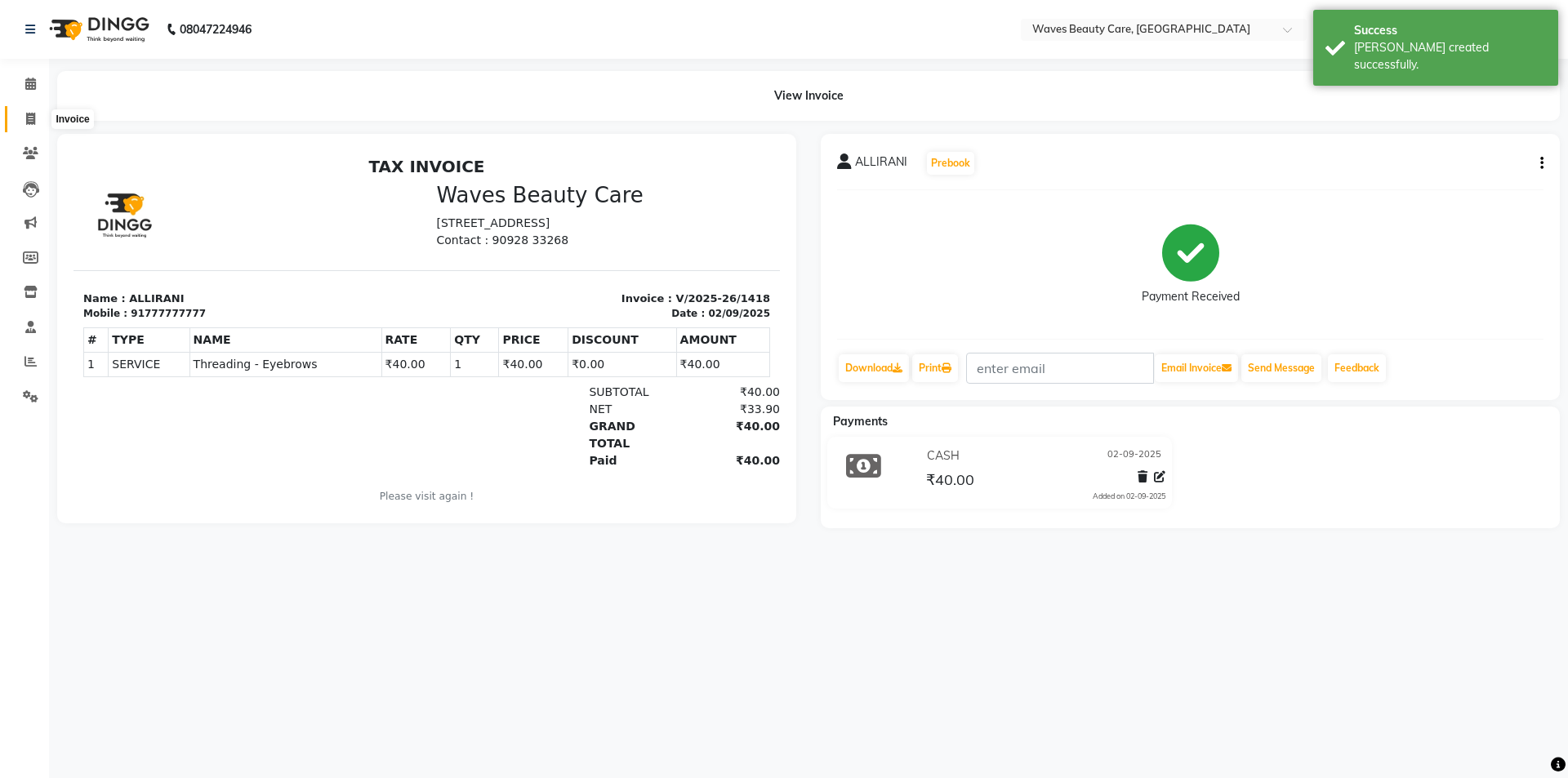
click at [37, 123] on span at bounding box center [31, 119] width 29 height 19
select select "service"
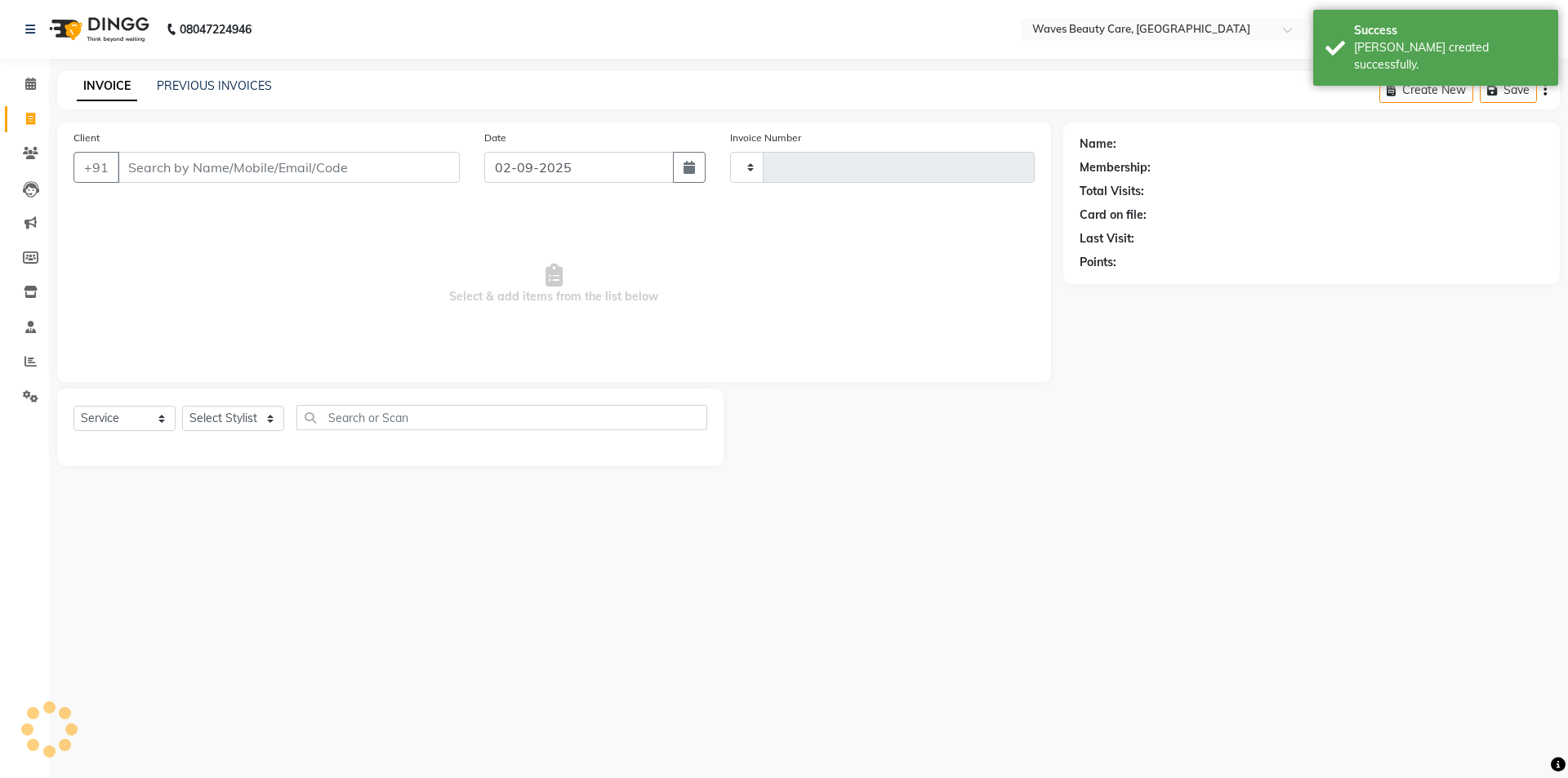
type input "1419"
select select "5946"
